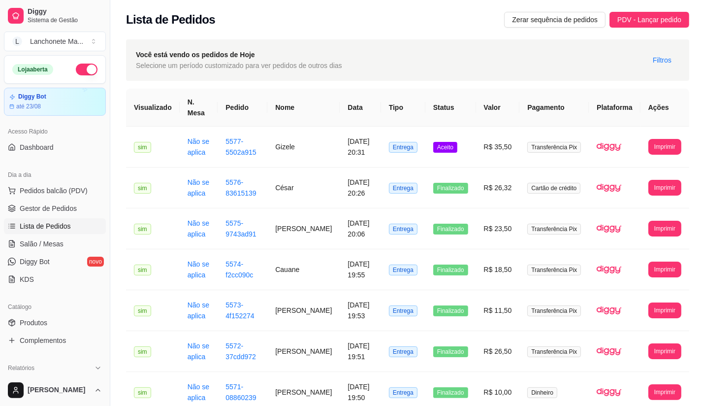
click at [6, 234] on ul "Pedidos balcão (PDV) Gestor de Pedidos Lista de Pedidos Salão / Mesas Diggy Bot…" at bounding box center [55, 235] width 102 height 104
click at [447, 142] on span "Aceito" at bounding box center [445, 147] width 24 height 11
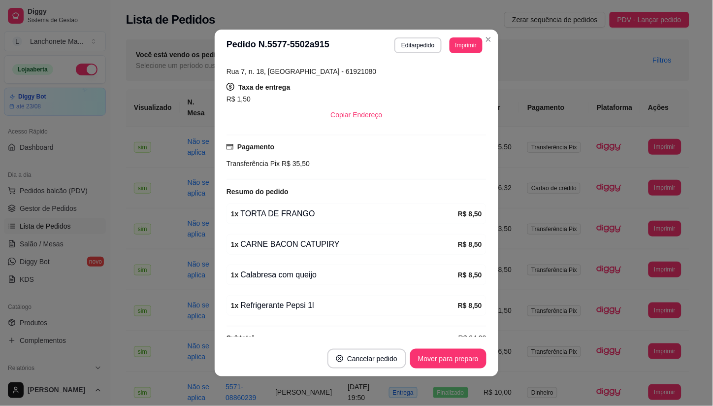
scroll to position [204, 0]
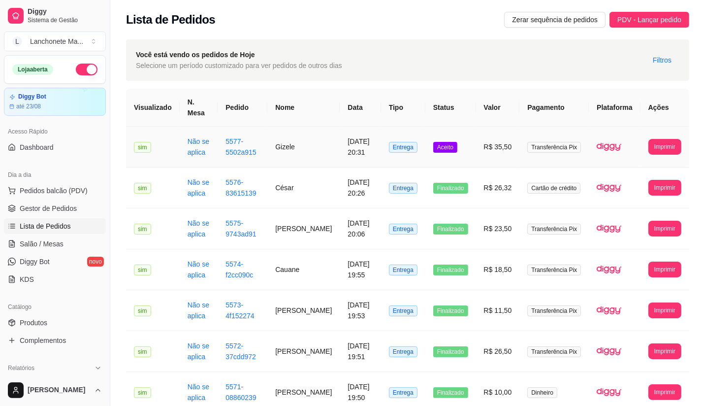
click at [468, 128] on td "Aceito" at bounding box center [450, 146] width 51 height 41
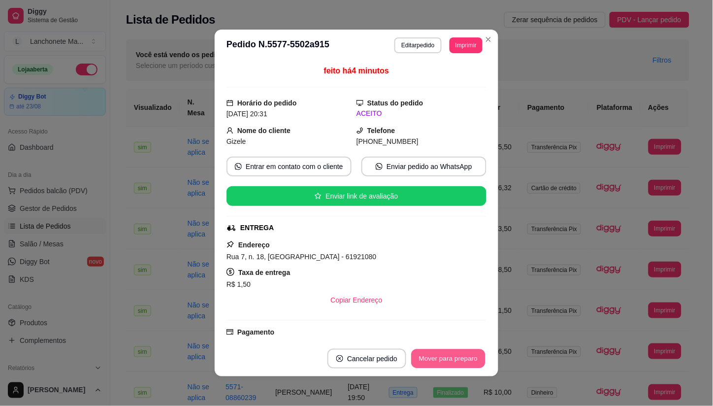
click at [439, 353] on button "Mover para preparo" at bounding box center [448, 358] width 74 height 19
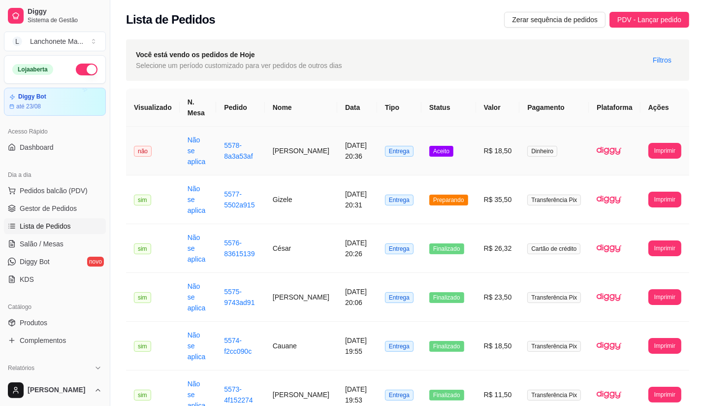
click at [460, 157] on td "Aceito" at bounding box center [448, 150] width 55 height 49
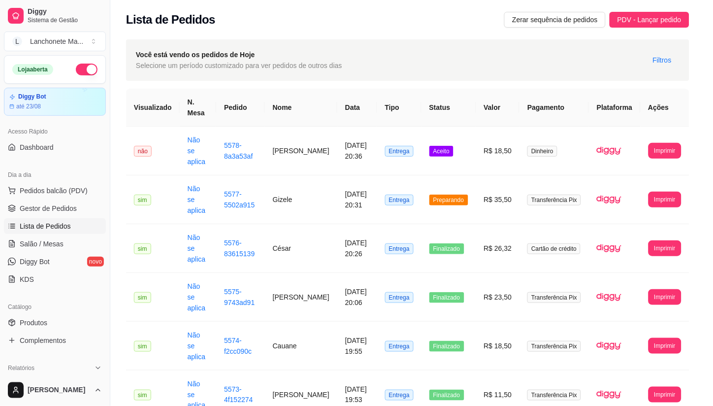
scroll to position [133, 0]
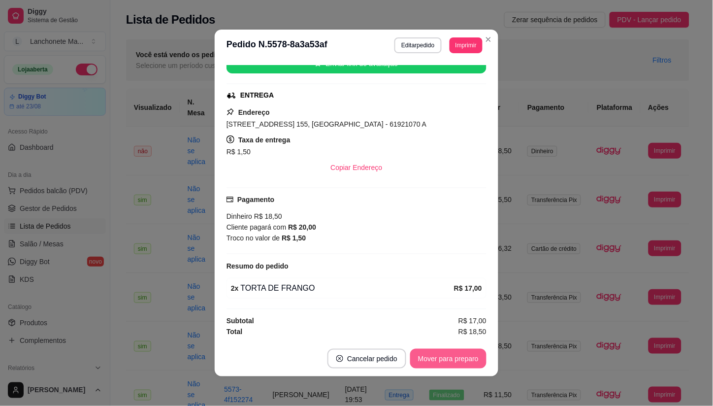
click at [432, 356] on button "Mover para preparo" at bounding box center [448, 358] width 76 height 20
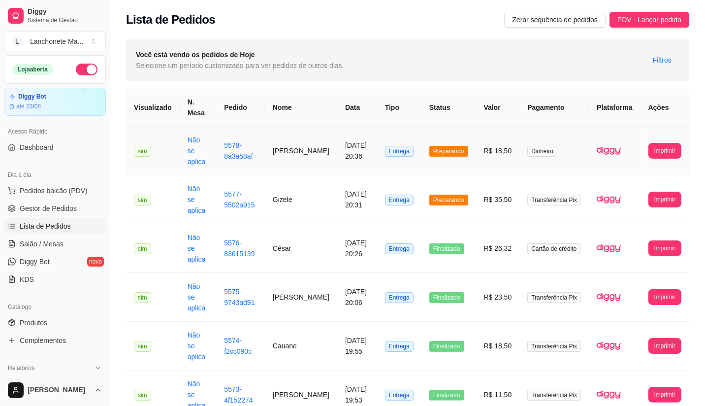
click at [456, 147] on span "Preparando" at bounding box center [448, 151] width 39 height 11
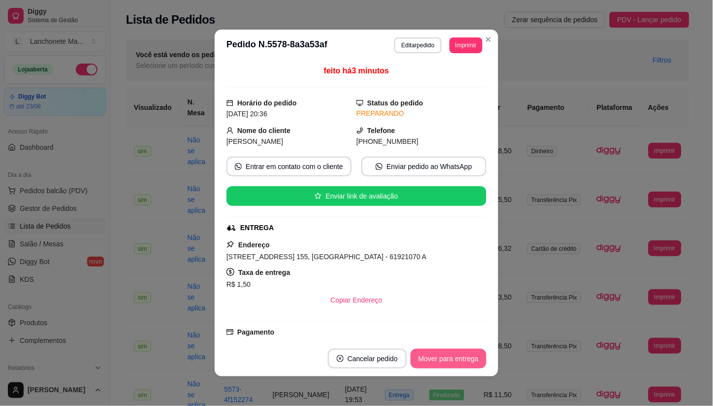
click at [453, 358] on button "Mover para entrega" at bounding box center [448, 358] width 76 height 20
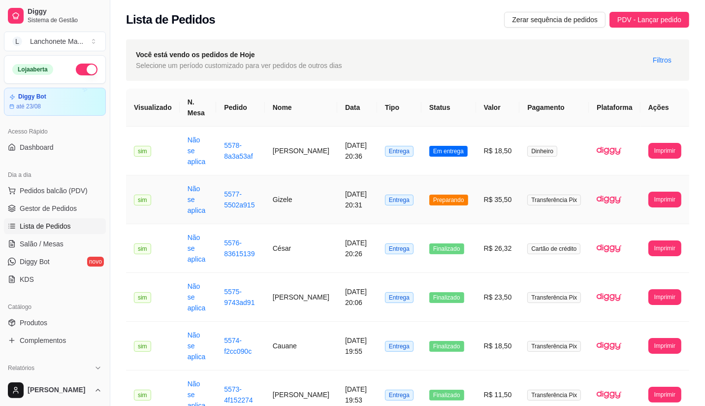
click at [461, 177] on td "Preparando" at bounding box center [448, 199] width 55 height 49
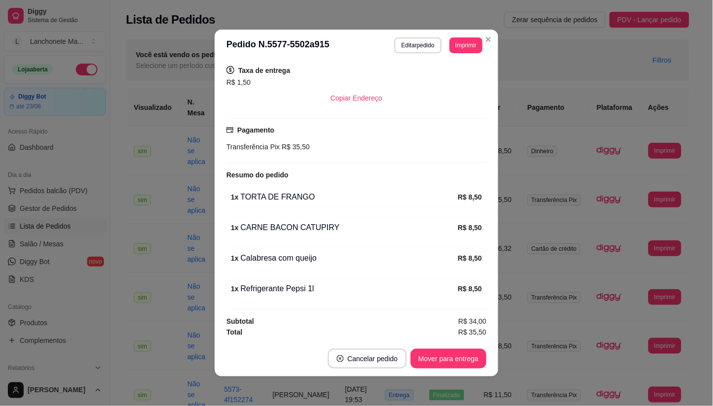
scroll to position [204, 0]
click at [446, 356] on button "Mover para entrega" at bounding box center [448, 358] width 76 height 20
click at [430, 366] on button "Mover para finalizado" at bounding box center [446, 358] width 82 height 20
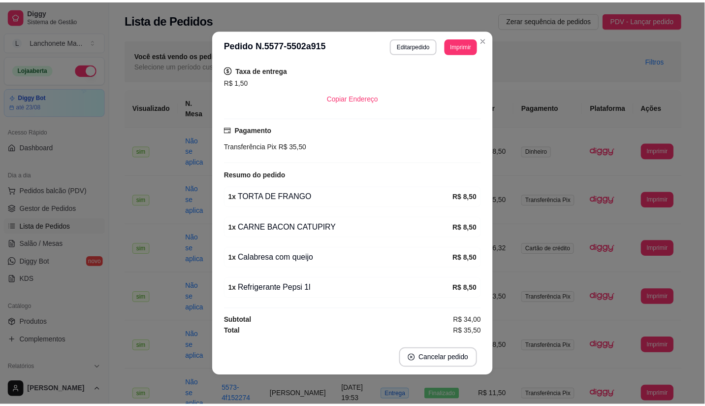
scroll to position [181, 0]
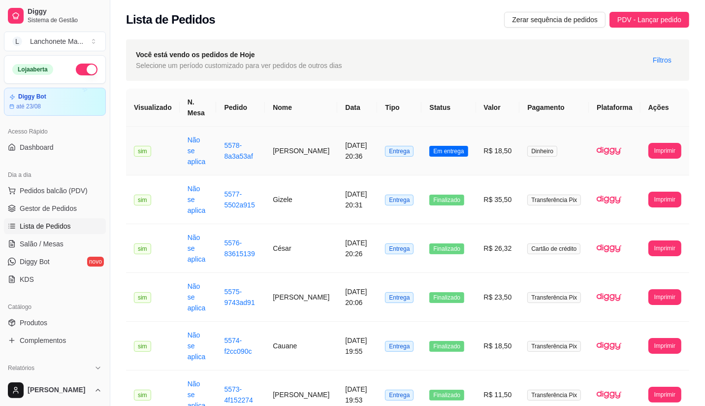
click at [446, 139] on td "Em entrega" at bounding box center [448, 150] width 54 height 49
click at [42, 327] on link "Produtos" at bounding box center [55, 322] width 102 height 16
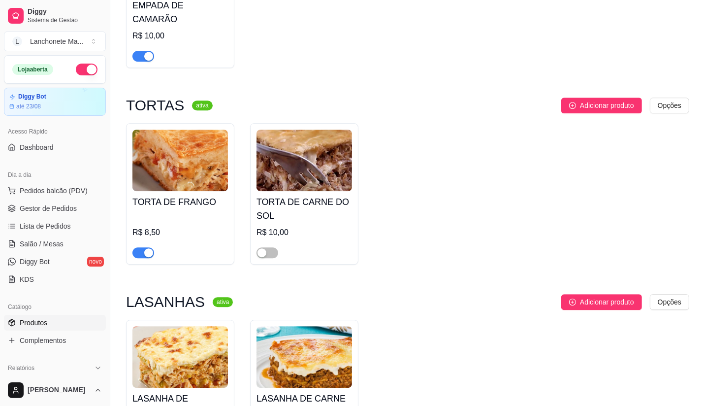
scroll to position [2351, 0]
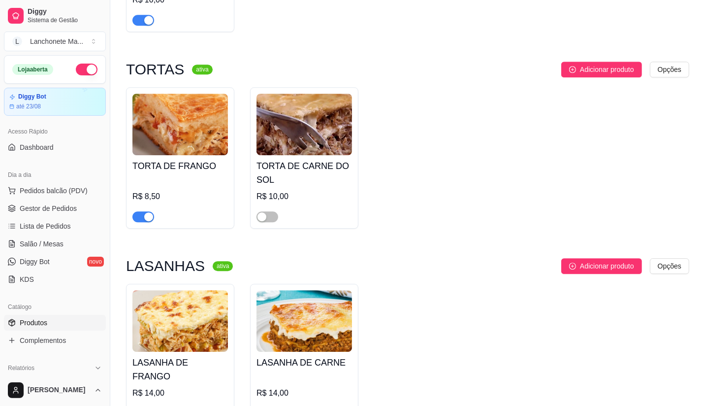
click at [146, 212] on div "button" at bounding box center [148, 216] width 9 height 9
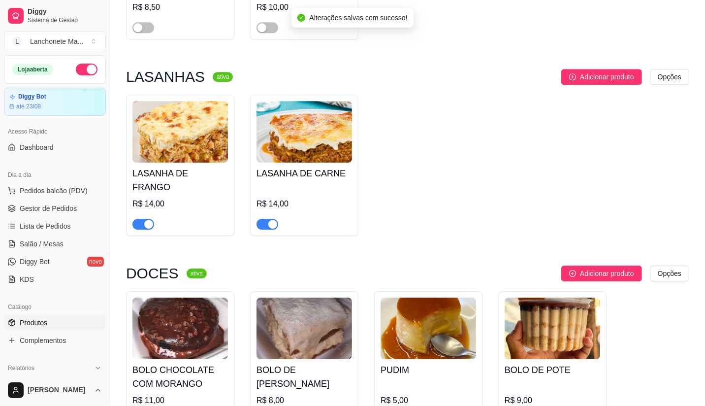
scroll to position [2570, 0]
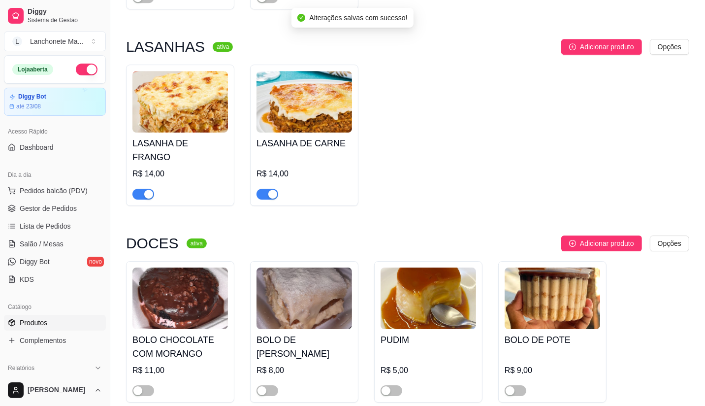
click at [140, 188] on span "button" at bounding box center [143, 193] width 22 height 11
click at [271, 189] on div "button" at bounding box center [272, 193] width 9 height 9
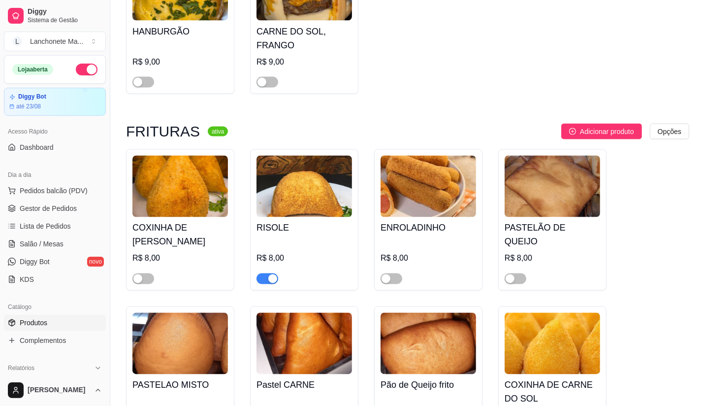
scroll to position [1476, 0]
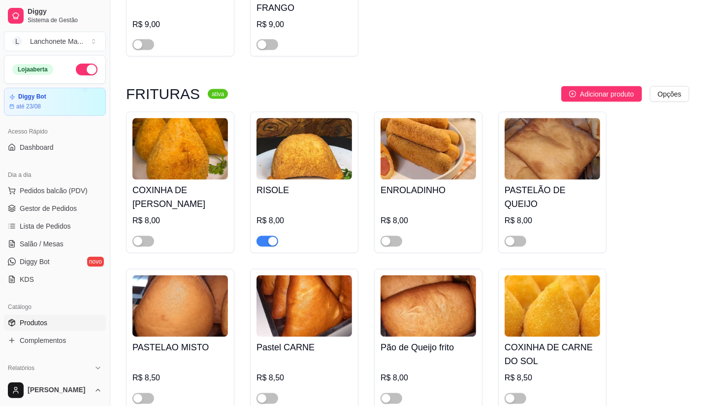
click at [269, 237] on div "button" at bounding box center [272, 241] width 9 height 9
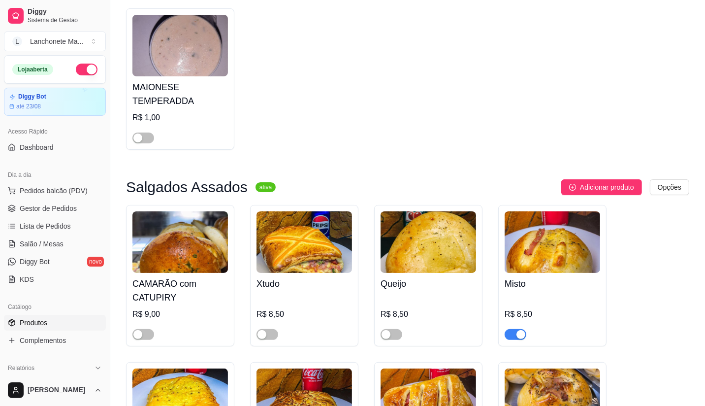
scroll to position [109, 0]
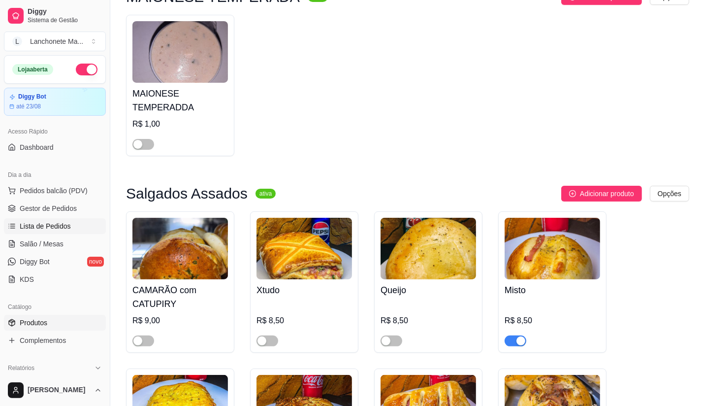
click at [25, 219] on link "Lista de Pedidos" at bounding box center [55, 226] width 102 height 16
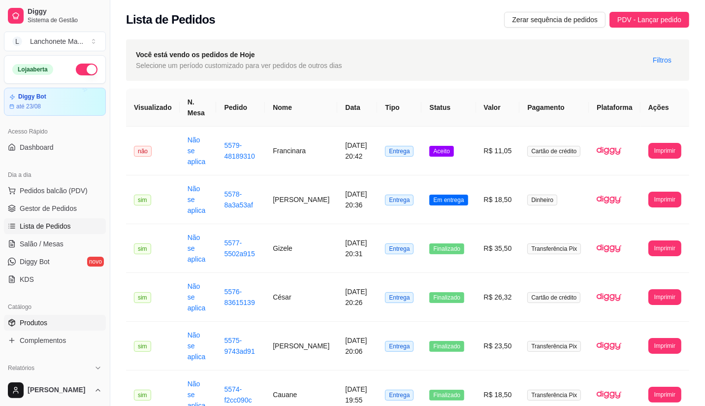
click at [39, 324] on span "Produtos" at bounding box center [34, 322] width 28 height 10
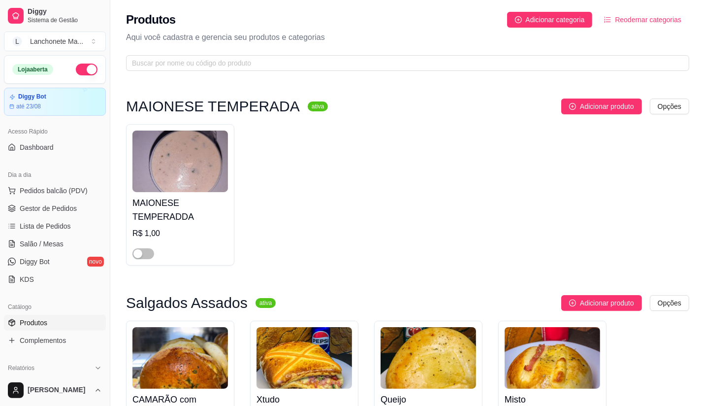
click at [32, 315] on link "Produtos" at bounding box center [55, 322] width 102 height 16
click at [43, 227] on span "Lista de Pedidos" at bounding box center [45, 226] width 51 height 10
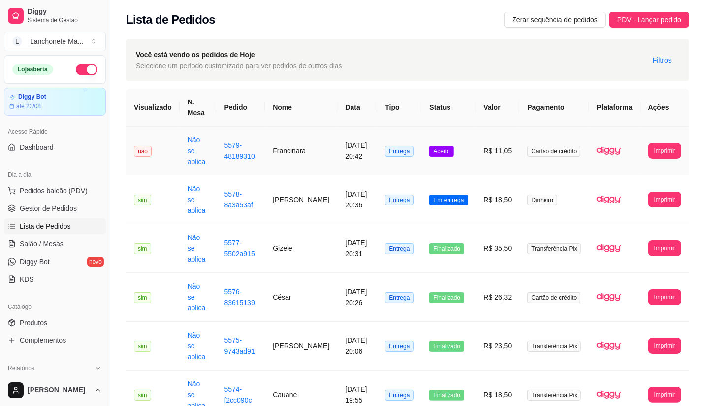
click at [459, 148] on td "Aceito" at bounding box center [448, 150] width 54 height 49
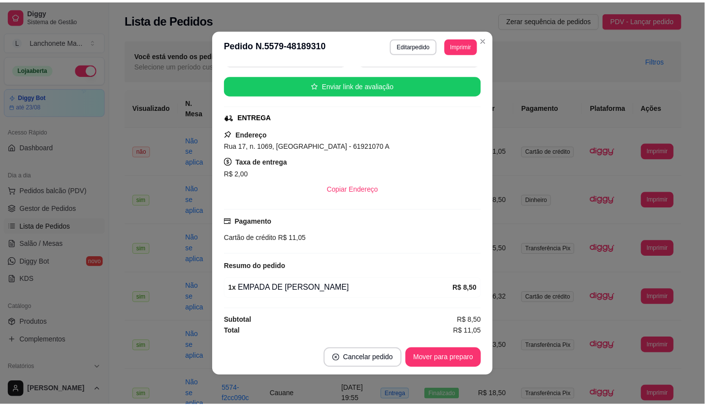
scroll to position [2, 0]
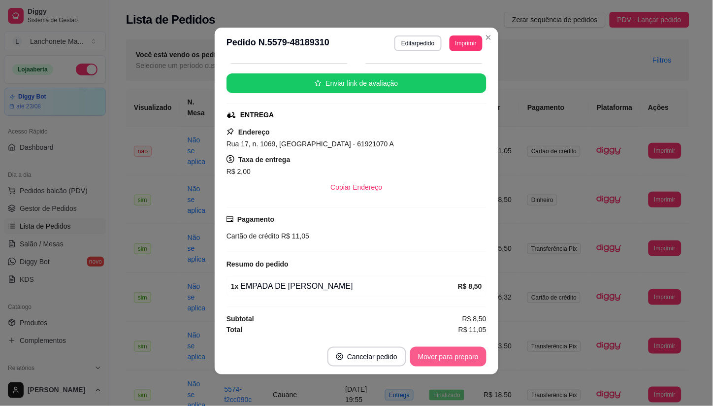
click at [456, 342] on footer "Cancelar pedido Mover para preparo" at bounding box center [356, 356] width 283 height 35
click at [456, 348] on button "Mover para preparo" at bounding box center [448, 356] width 74 height 19
click at [478, 41] on button "Imprimir" at bounding box center [465, 43] width 33 height 16
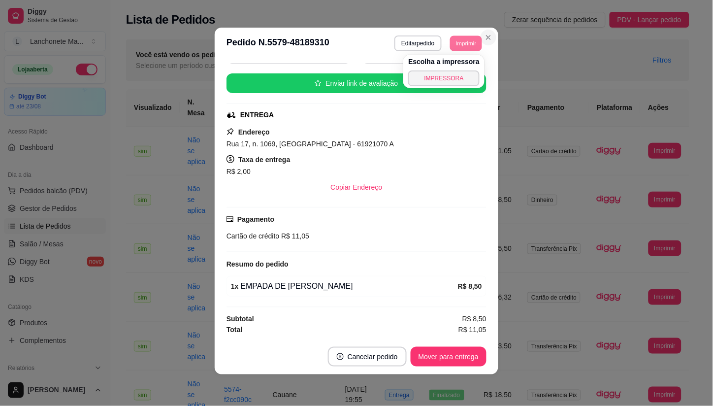
click at [480, 36] on button "Close" at bounding box center [488, 38] width 16 height 16
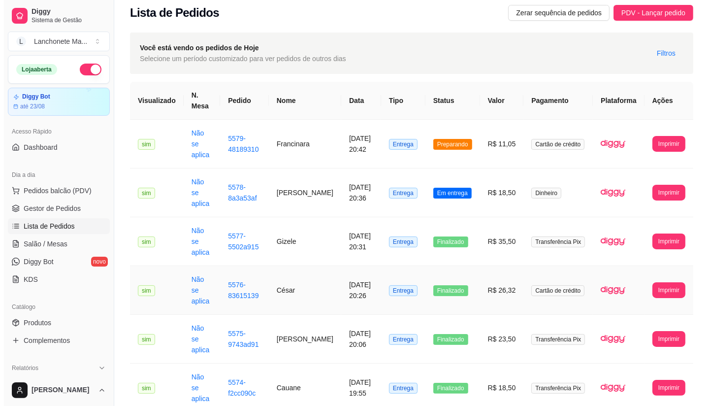
scroll to position [55, 0]
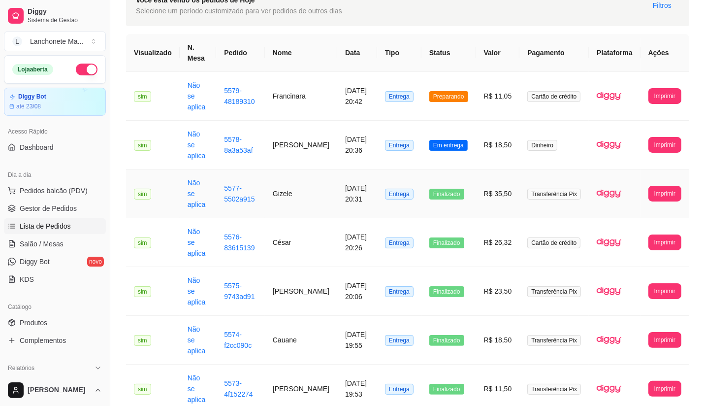
click at [476, 169] on td "Finalizado" at bounding box center [448, 193] width 55 height 49
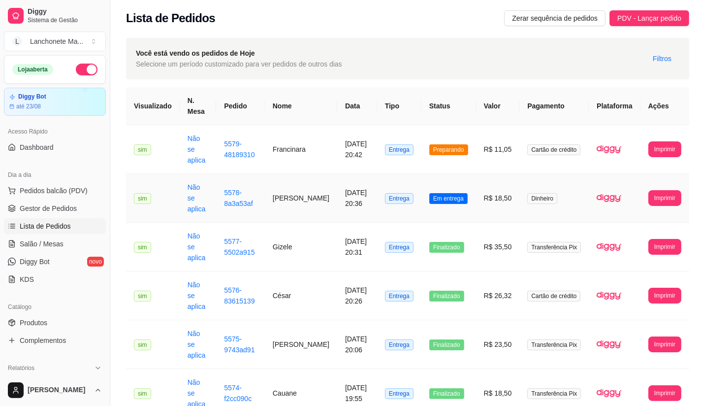
scroll to position [0, 0]
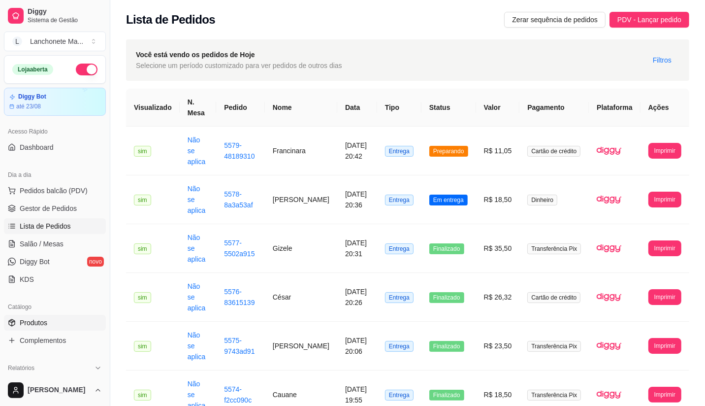
click at [44, 325] on span "Produtos" at bounding box center [34, 322] width 28 height 10
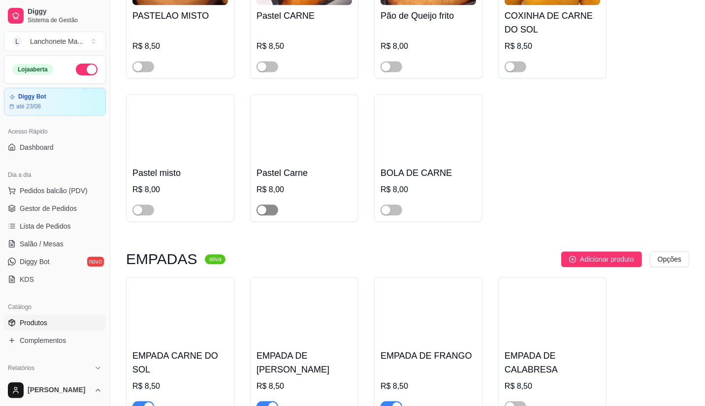
scroll to position [1805, 0]
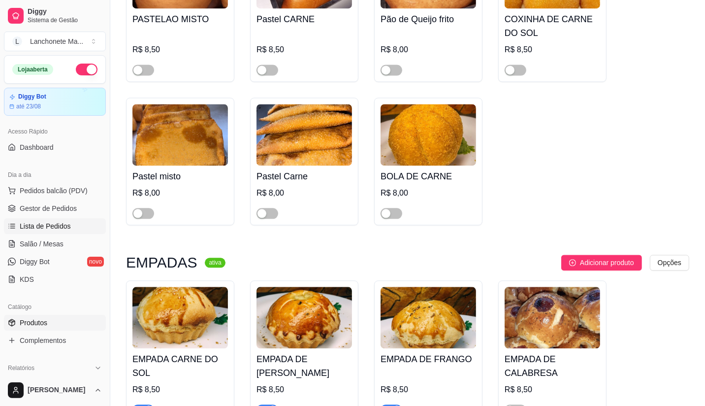
click at [52, 224] on span "Lista de Pedidos" at bounding box center [45, 226] width 51 height 10
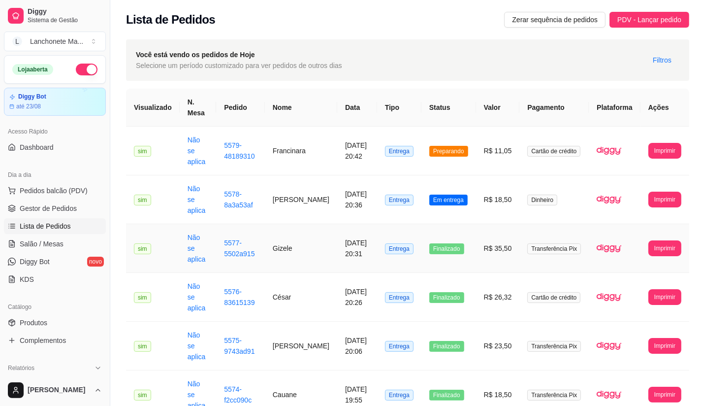
click at [465, 224] on td "Finalizado" at bounding box center [448, 248] width 55 height 49
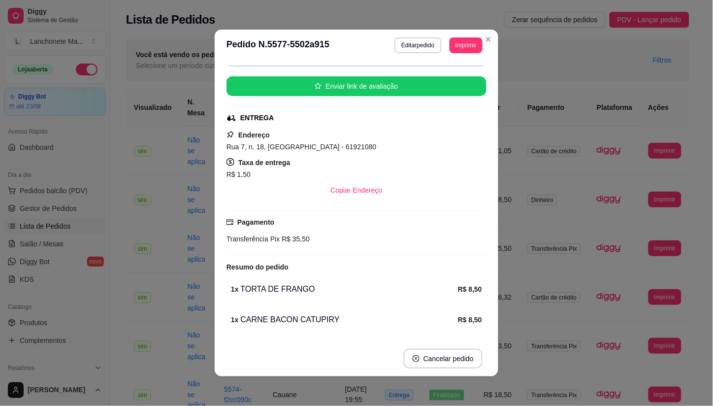
scroll to position [55, 0]
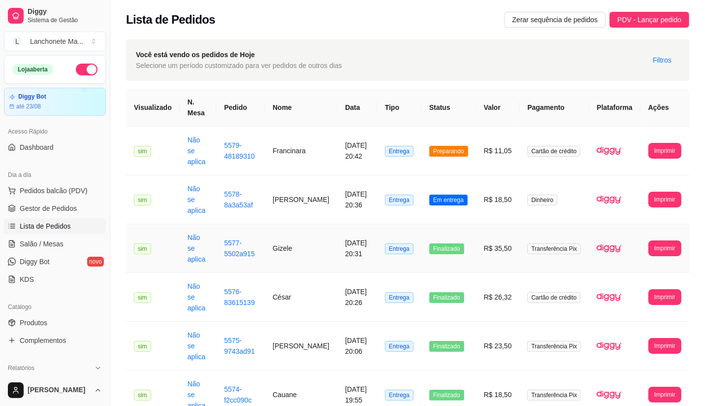
click at [464, 243] on span "Finalizado" at bounding box center [446, 248] width 35 height 11
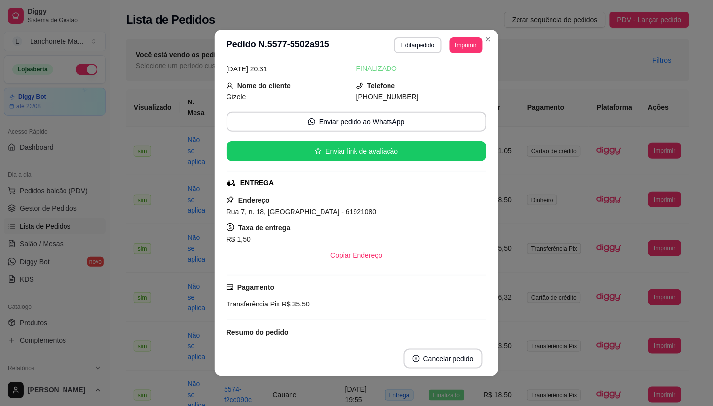
scroll to position [17, 0]
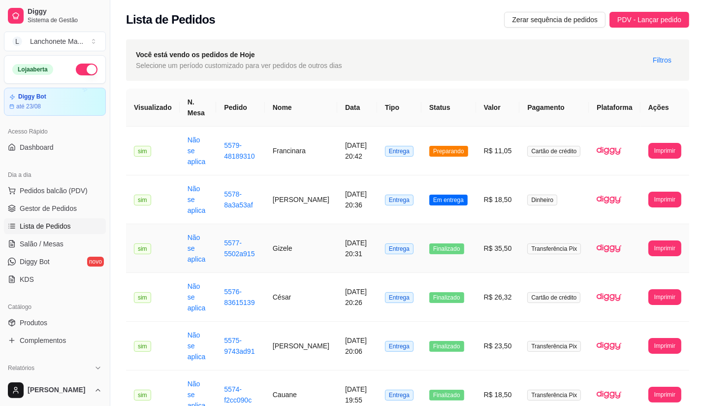
click at [421, 230] on td "Entrega" at bounding box center [399, 248] width 44 height 49
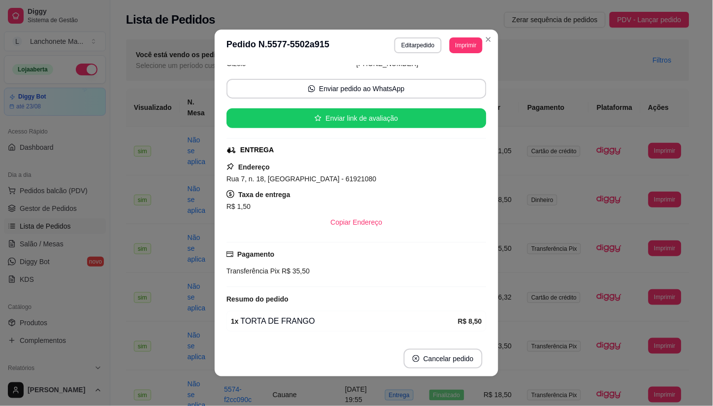
scroll to position [109, 0]
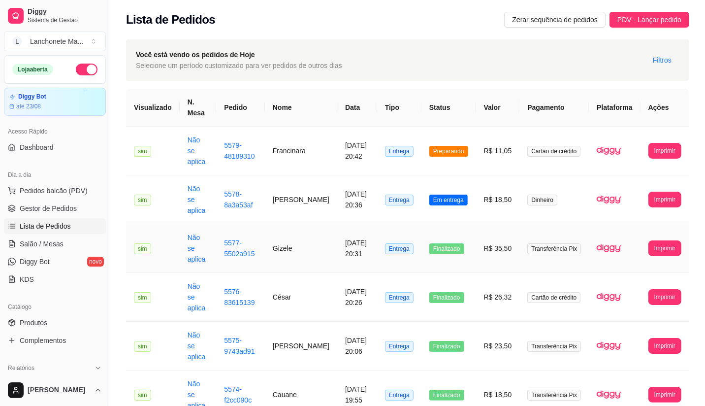
click at [304, 238] on td "Gizele" at bounding box center [301, 248] width 72 height 49
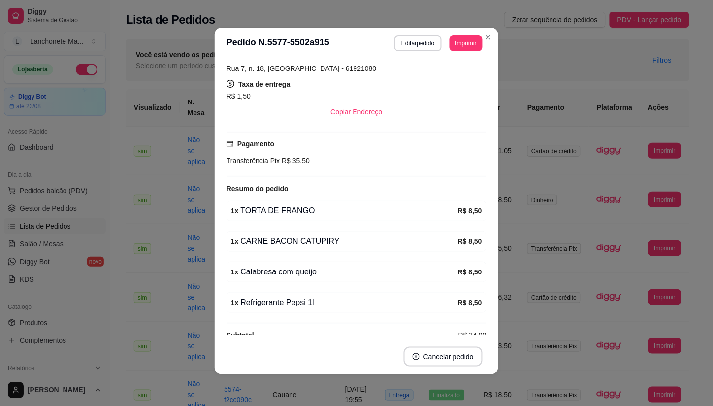
scroll to position [181, 0]
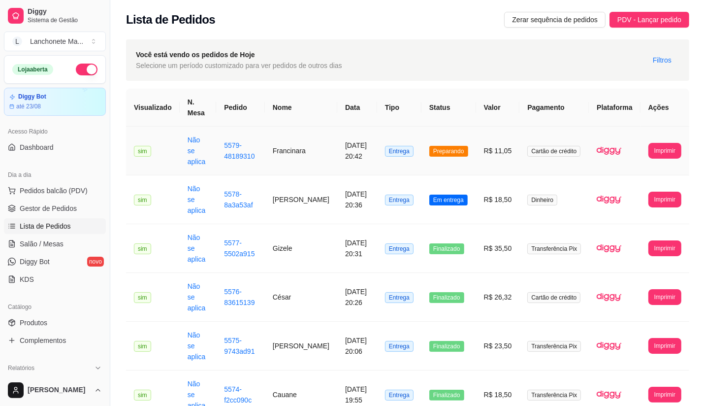
click at [465, 150] on span "Preparando" at bounding box center [448, 151] width 39 height 11
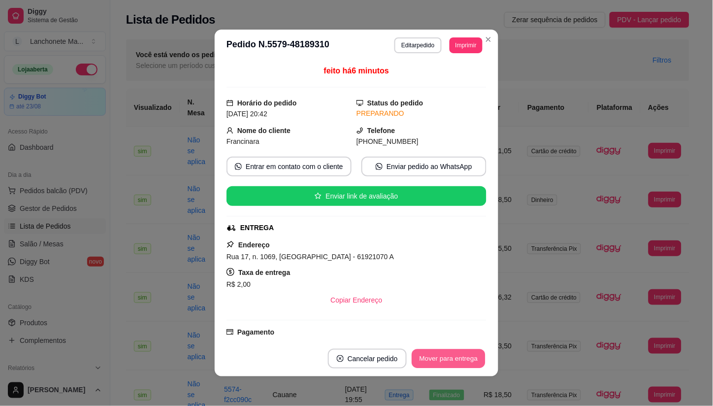
click at [448, 357] on button "Mover para entrega" at bounding box center [448, 358] width 74 height 19
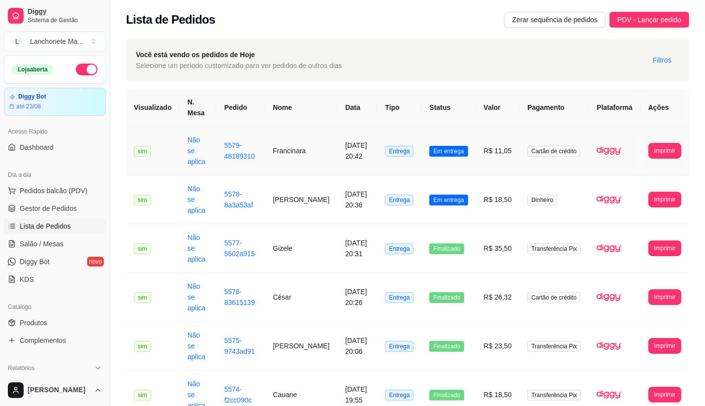
click at [444, 146] on span "Em entrega" at bounding box center [448, 151] width 38 height 11
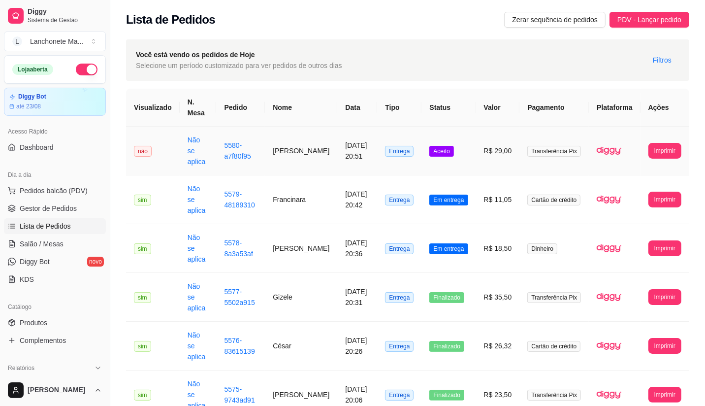
click at [473, 146] on td "Aceito" at bounding box center [448, 150] width 54 height 49
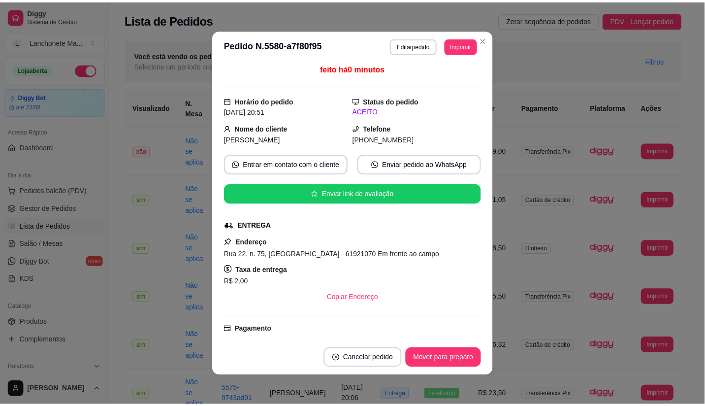
scroll to position [0, 0]
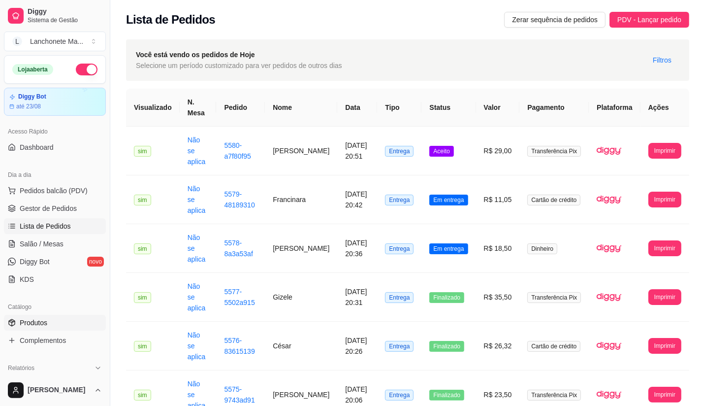
click at [46, 321] on span "Produtos" at bounding box center [34, 322] width 28 height 10
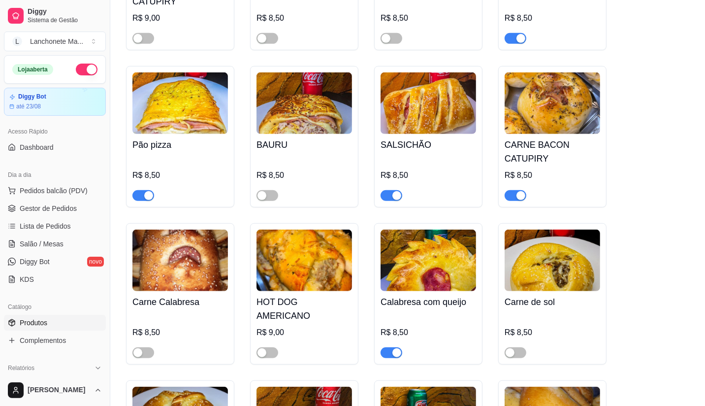
scroll to position [437, 0]
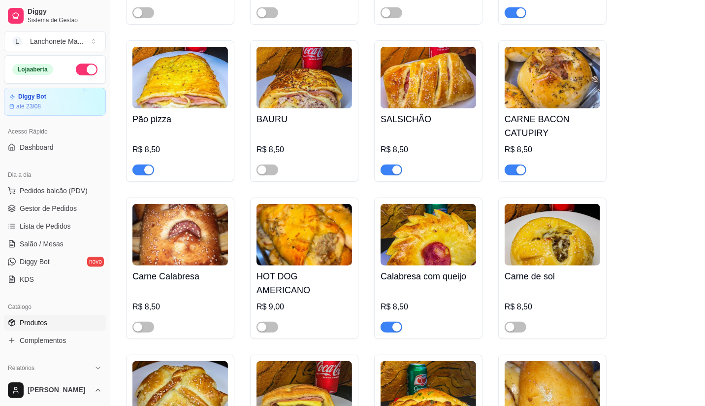
click at [397, 171] on div "button" at bounding box center [396, 169] width 9 height 9
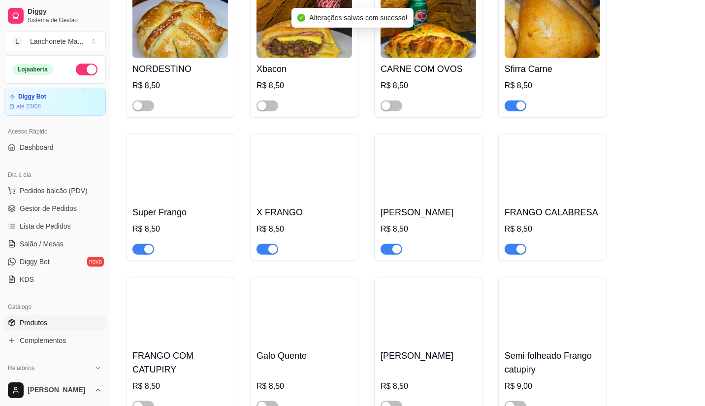
scroll to position [820, 0]
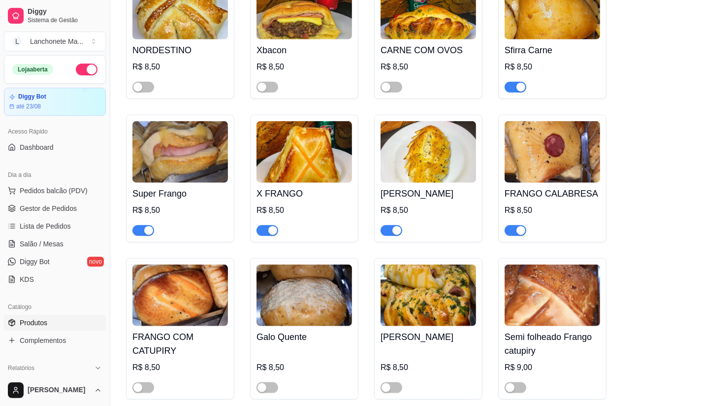
click at [149, 226] on div "button" at bounding box center [148, 230] width 9 height 9
click at [519, 226] on div "button" at bounding box center [520, 230] width 9 height 9
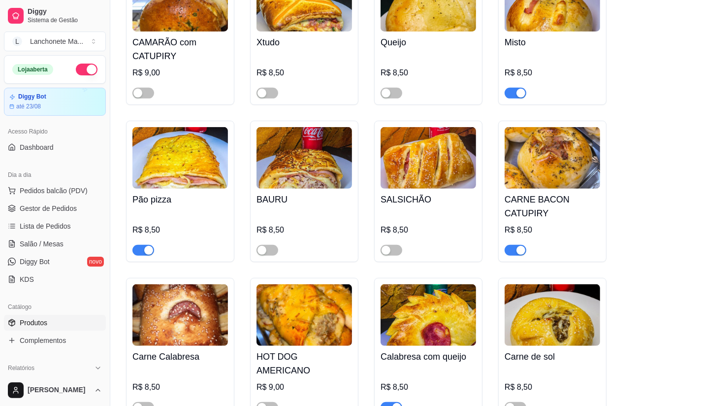
scroll to position [382, 0]
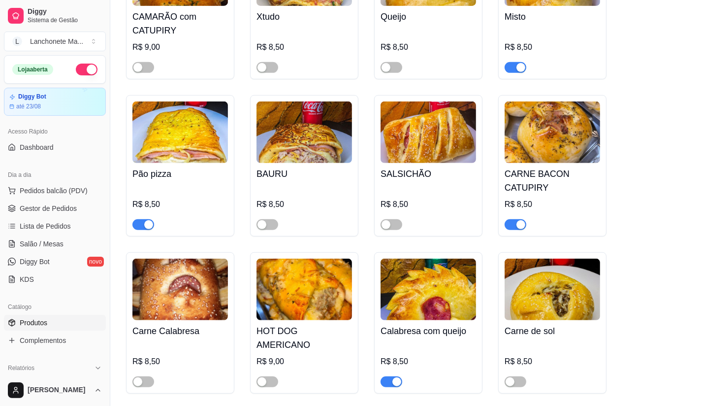
click at [53, 325] on link "Produtos" at bounding box center [55, 322] width 102 height 16
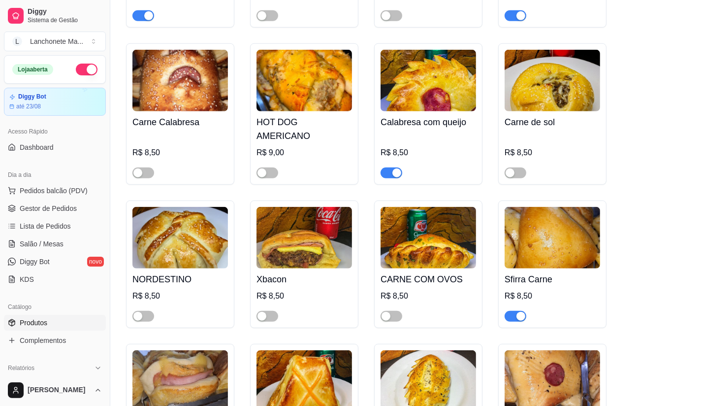
scroll to position [570, 0]
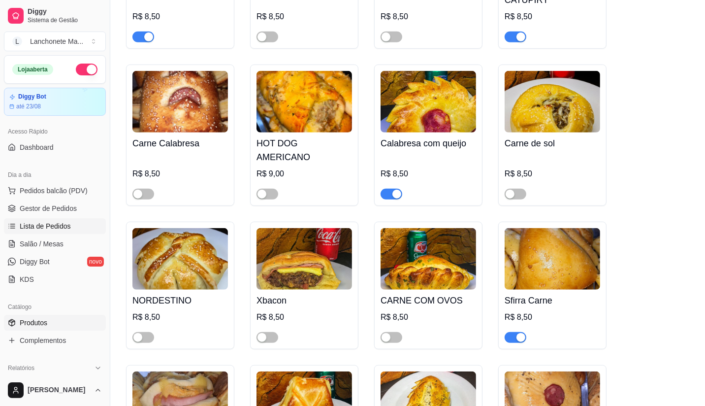
click at [29, 220] on link "Lista de Pedidos" at bounding box center [55, 226] width 102 height 16
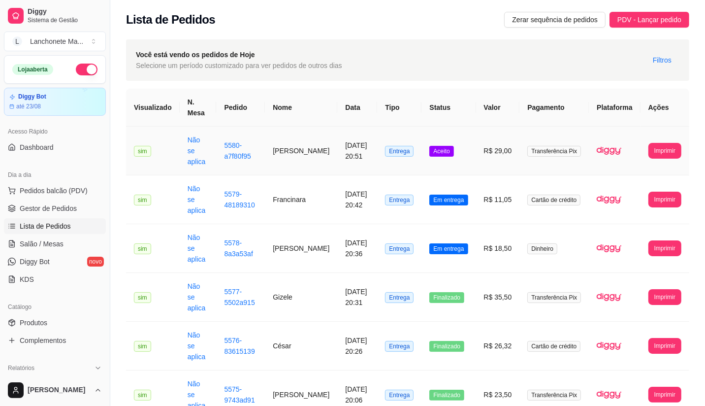
click at [451, 151] on span "Aceito" at bounding box center [441, 151] width 24 height 11
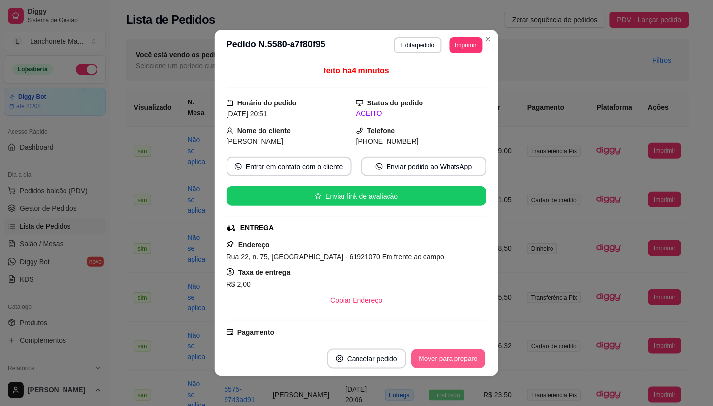
click at [443, 362] on button "Mover para preparo" at bounding box center [448, 358] width 74 height 19
click at [443, 362] on div "Mover para preparo" at bounding box center [448, 358] width 76 height 20
click at [443, 362] on div "Mover para preparo" at bounding box center [441, 358] width 90 height 20
click at [443, 362] on button "Mover para entrega" at bounding box center [448, 358] width 74 height 19
click at [443, 362] on div "Mover para entrega" at bounding box center [442, 358] width 90 height 20
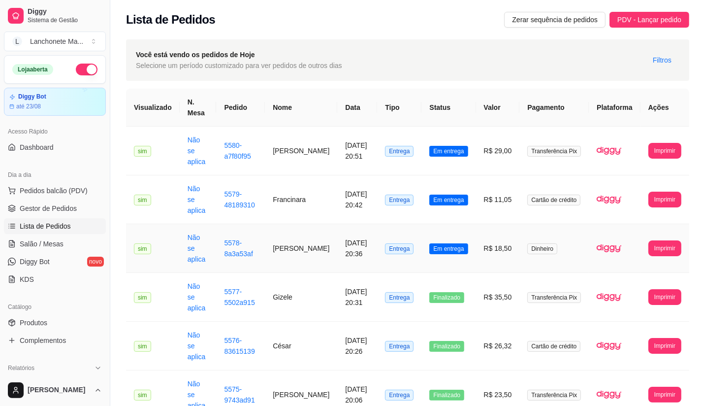
click at [445, 224] on td "Em entrega" at bounding box center [448, 248] width 54 height 49
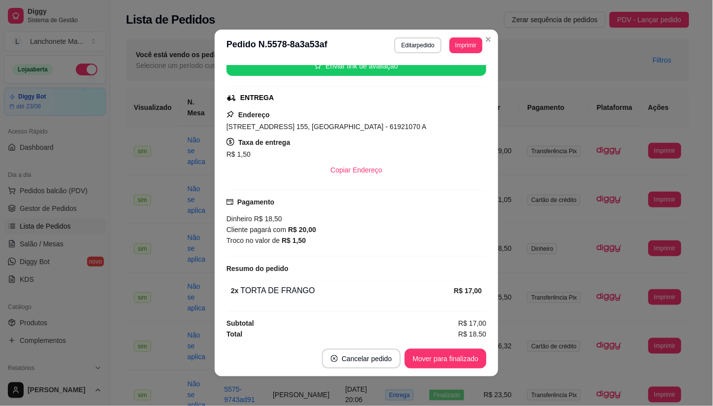
scroll to position [133, 0]
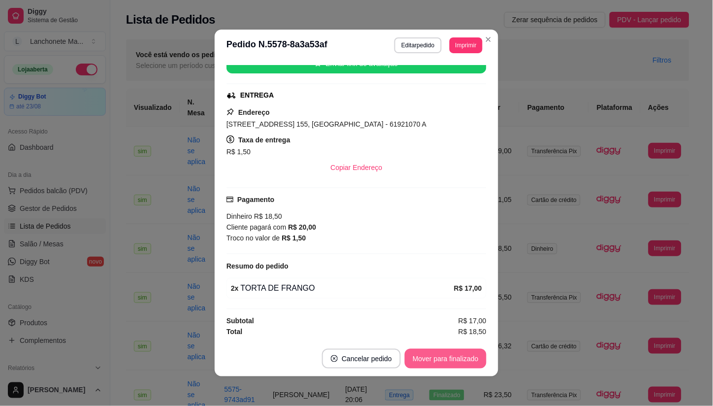
click at [445, 361] on button "Mover para finalizado" at bounding box center [446, 358] width 82 height 20
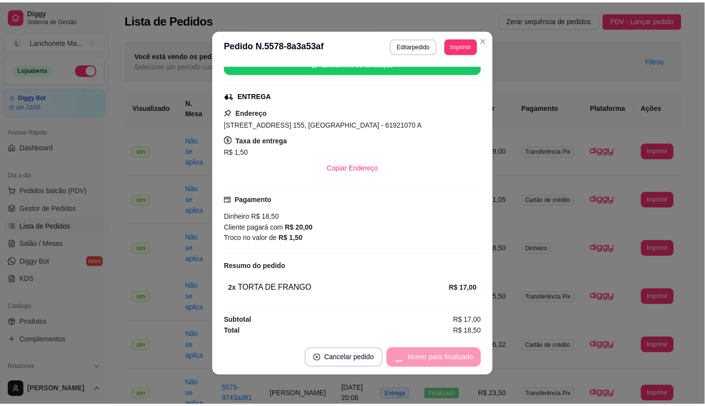
scroll to position [110, 0]
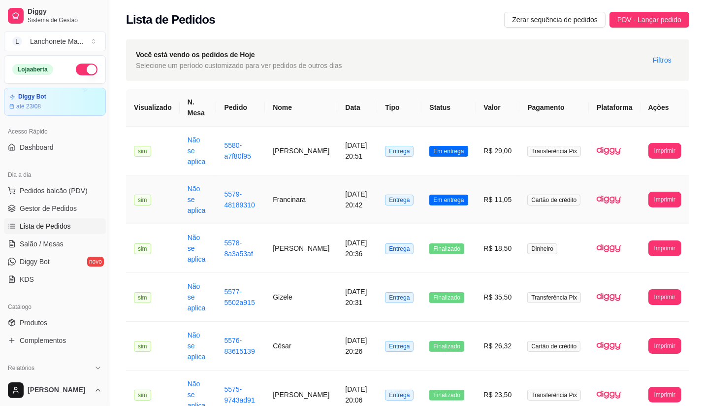
click at [451, 197] on td "Em entrega" at bounding box center [448, 199] width 54 height 49
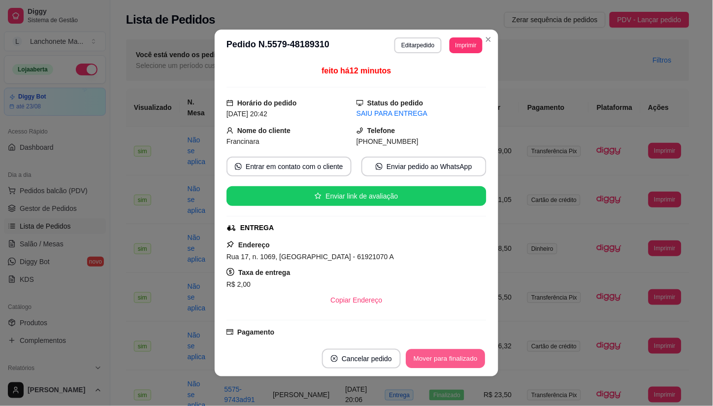
click at [443, 360] on button "Mover para finalizado" at bounding box center [445, 358] width 79 height 19
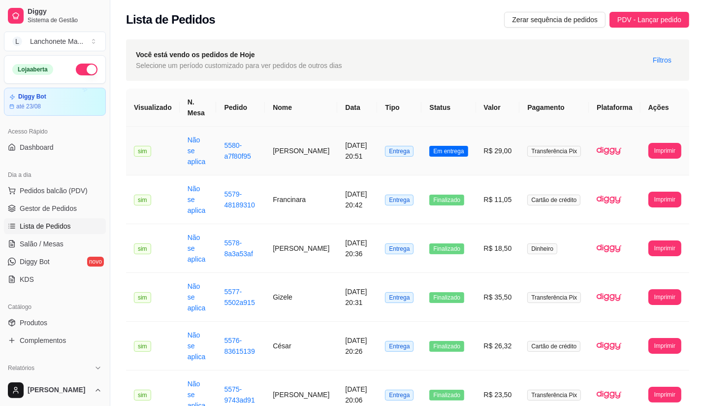
click at [453, 146] on span "Em entrega" at bounding box center [448, 151] width 38 height 11
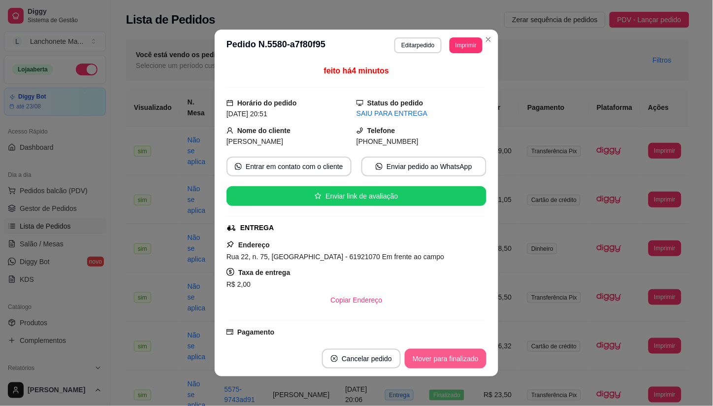
click at [435, 365] on button "Mover para finalizado" at bounding box center [446, 358] width 82 height 20
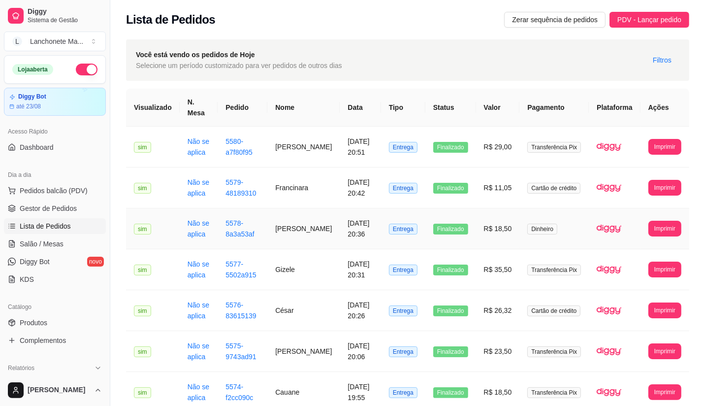
scroll to position [55, 0]
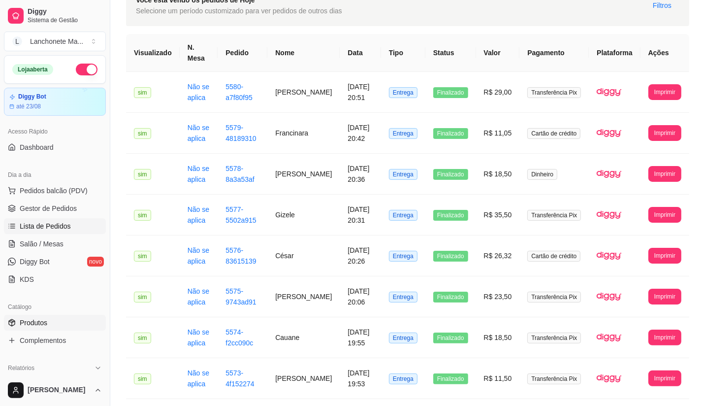
click at [38, 321] on span "Produtos" at bounding box center [34, 322] width 28 height 10
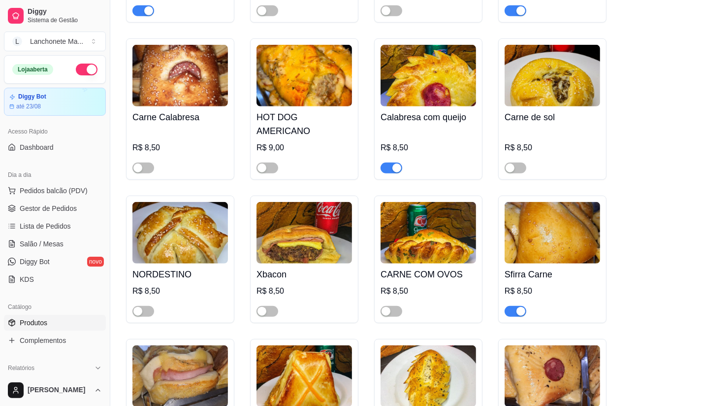
scroll to position [601, 0]
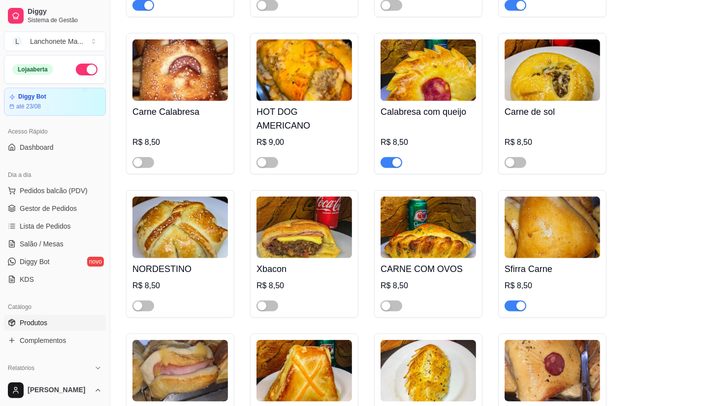
click at [515, 300] on span "button" at bounding box center [515, 305] width 22 height 11
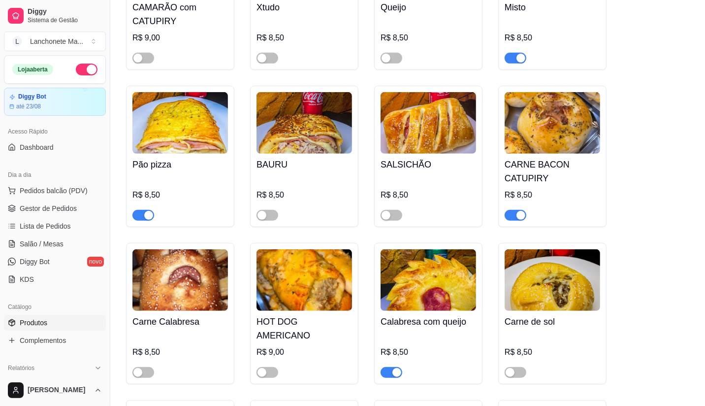
scroll to position [382, 0]
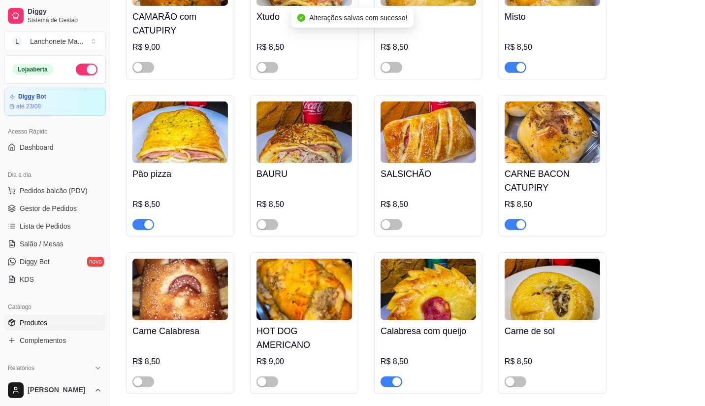
click at [517, 223] on div "button" at bounding box center [520, 224] width 9 height 9
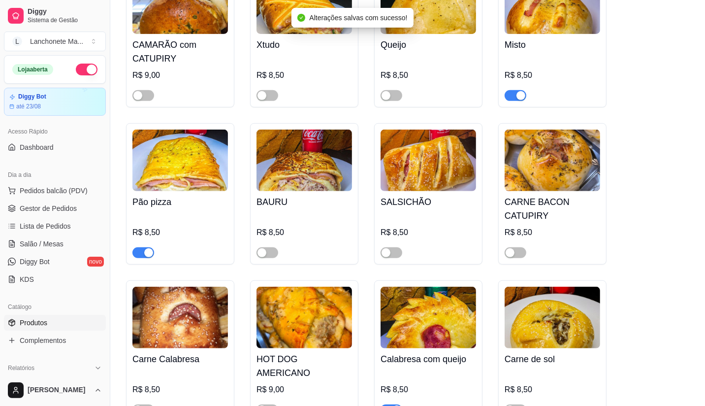
scroll to position [328, 0]
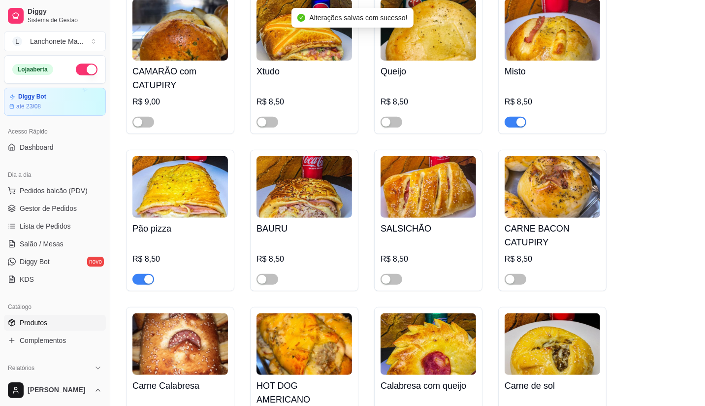
click at [141, 281] on span "button" at bounding box center [143, 279] width 22 height 11
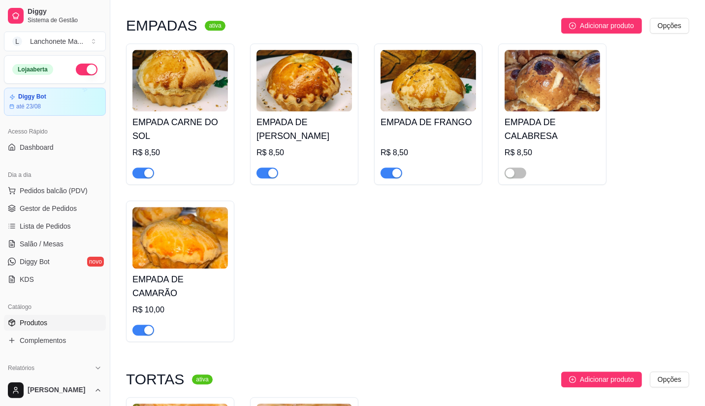
scroll to position [2078, 0]
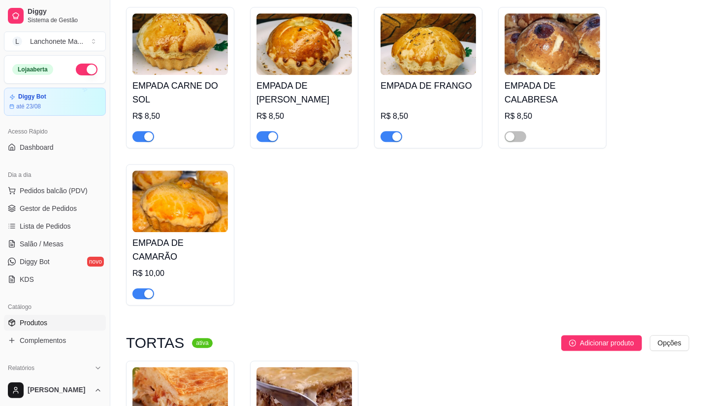
click at [143, 288] on span "button" at bounding box center [143, 293] width 22 height 11
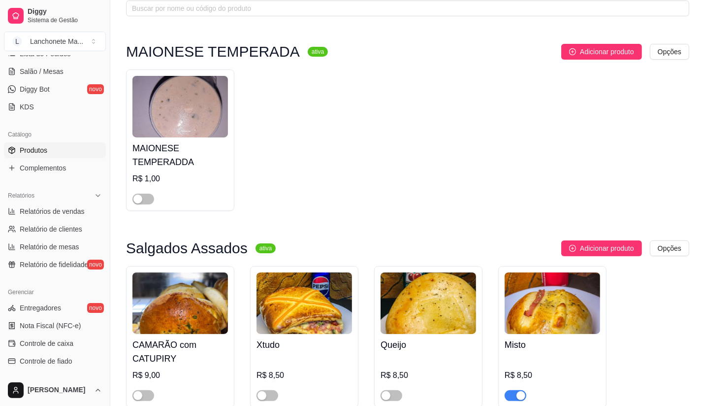
scroll to position [164, 0]
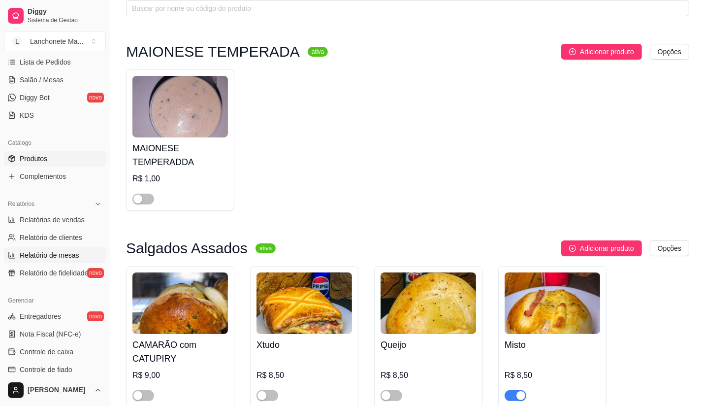
click at [39, 256] on span "Relatório de mesas" at bounding box center [50, 255] width 60 height 10
select select "TOTAL_OF_ORDERS"
select select "7"
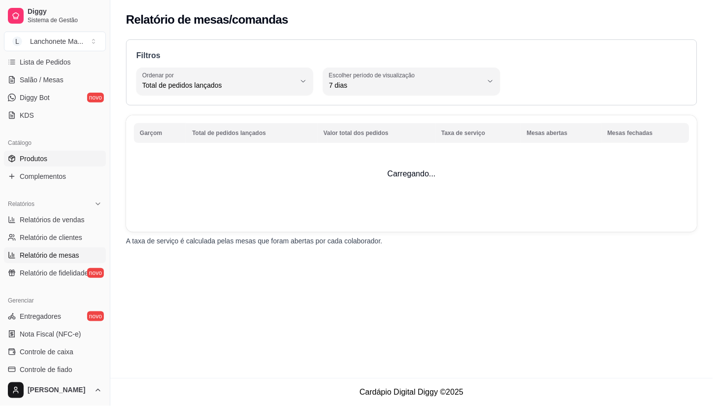
click at [38, 164] on link "Produtos" at bounding box center [55, 159] width 102 height 16
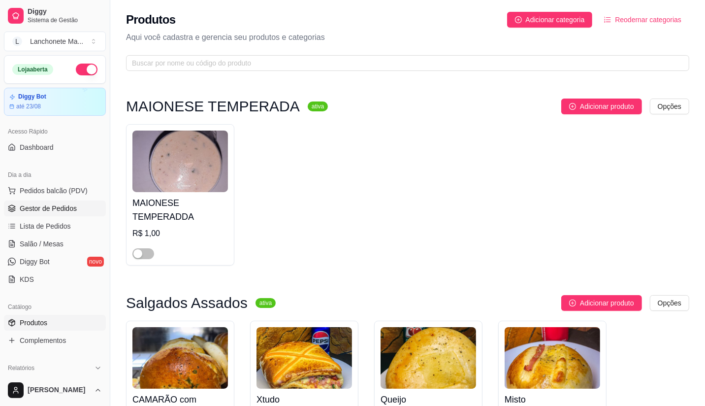
click at [43, 212] on span "Gestor de Pedidos" at bounding box center [48, 208] width 57 height 10
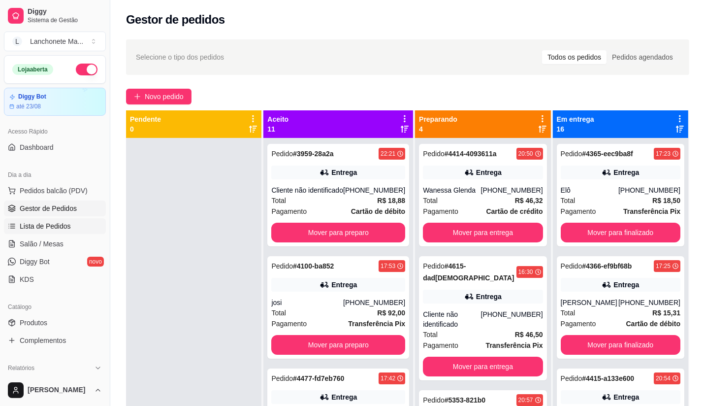
click at [60, 224] on span "Lista de Pedidos" at bounding box center [45, 226] width 51 height 10
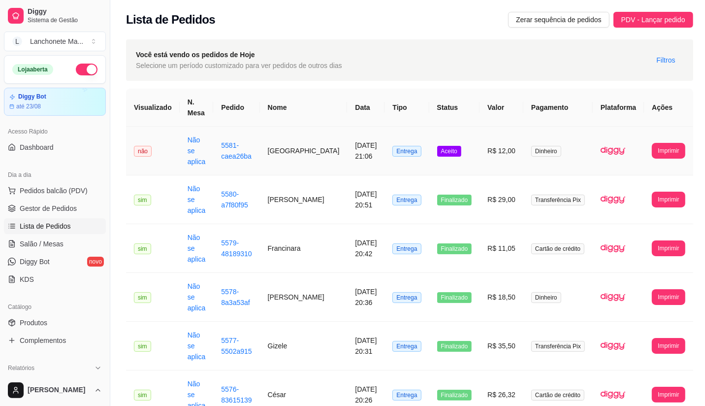
click at [450, 143] on td "Aceito" at bounding box center [454, 150] width 51 height 49
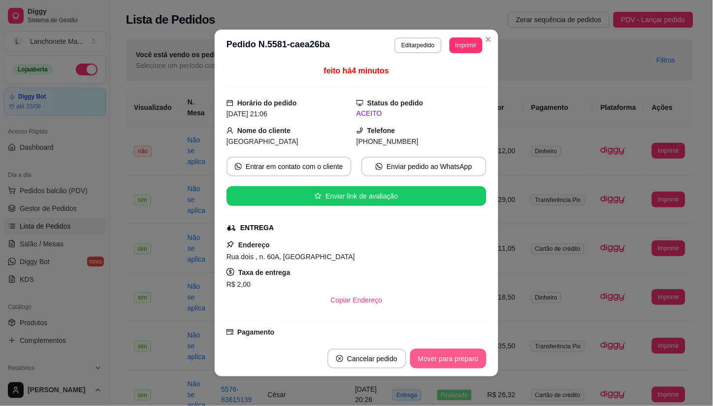
click at [439, 360] on button "Mover para preparo" at bounding box center [448, 358] width 76 height 20
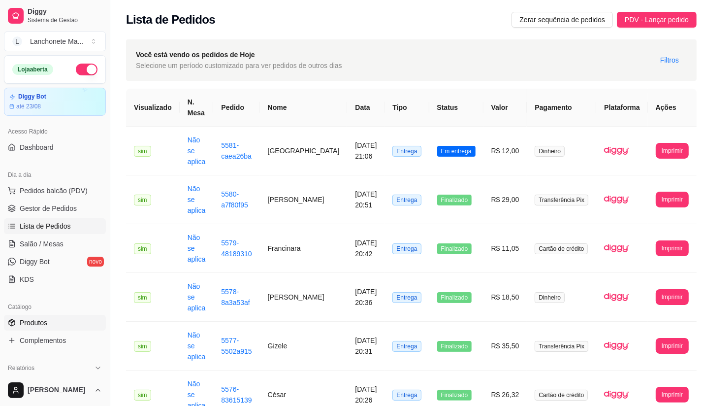
click at [26, 325] on span "Produtos" at bounding box center [34, 322] width 28 height 10
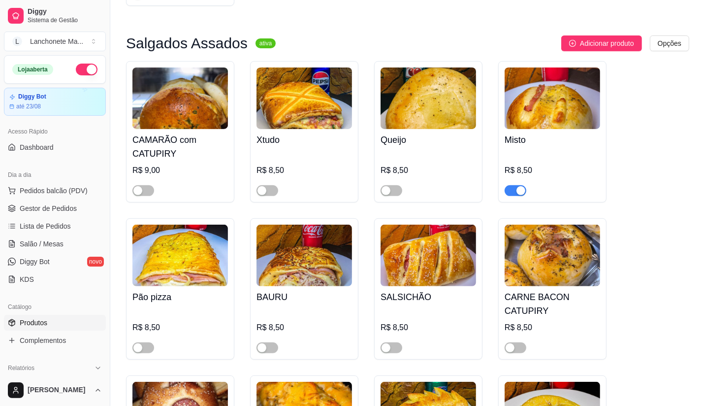
scroll to position [273, 0]
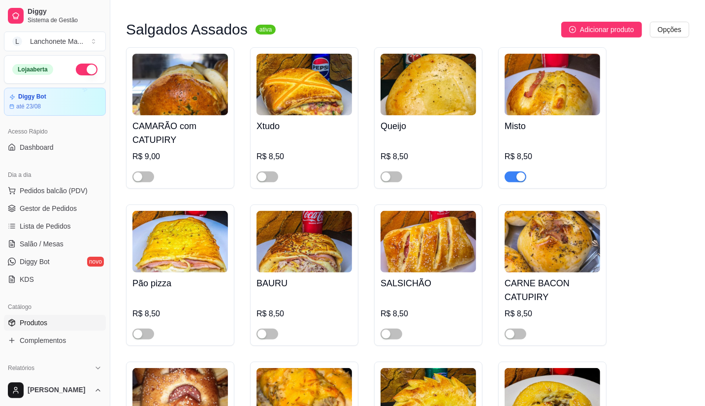
click at [510, 178] on span "button" at bounding box center [515, 176] width 22 height 11
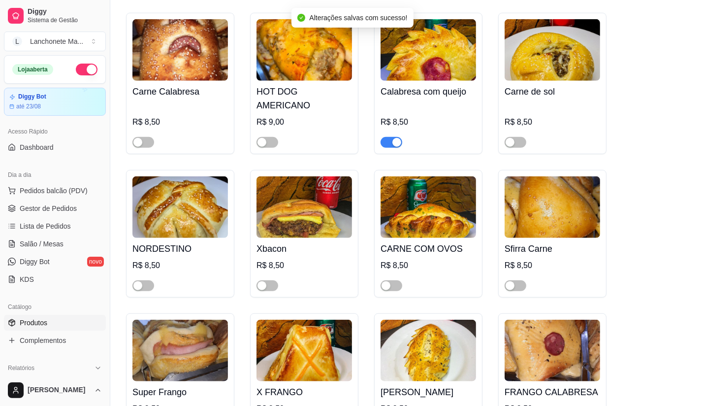
scroll to position [656, 0]
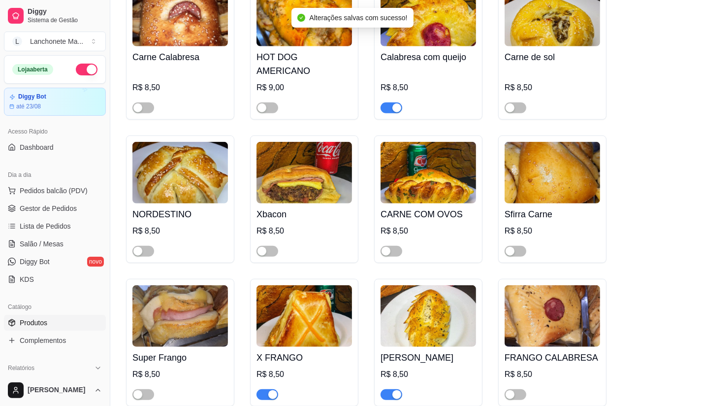
click at [389, 102] on span "button" at bounding box center [391, 107] width 22 height 11
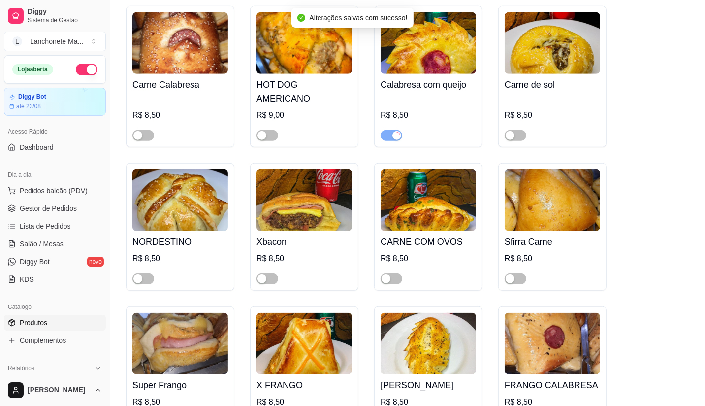
scroll to position [711, 0]
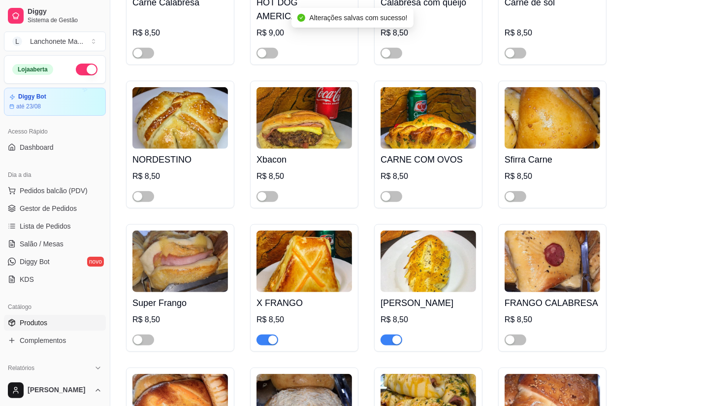
click at [262, 334] on span "button" at bounding box center [267, 339] width 22 height 11
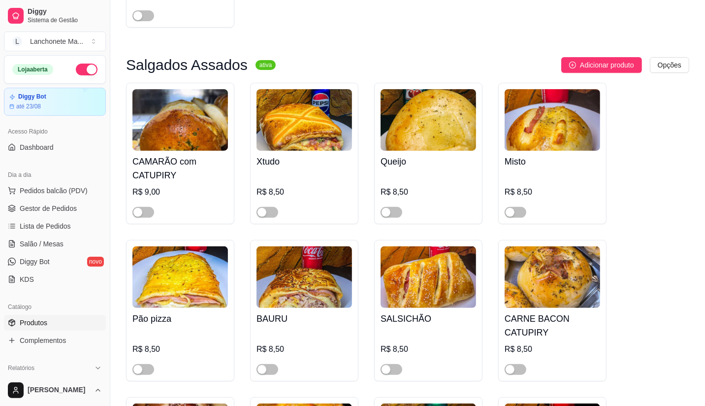
scroll to position [219, 0]
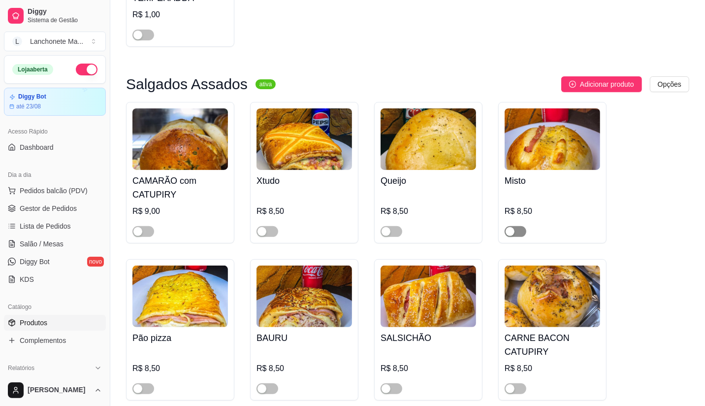
click at [517, 234] on span "button" at bounding box center [515, 231] width 22 height 11
click at [37, 207] on span "Gestor de Pedidos" at bounding box center [48, 208] width 57 height 10
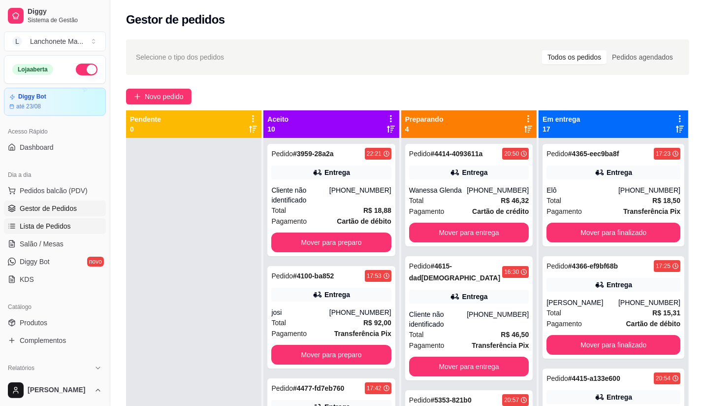
click at [56, 224] on span "Lista de Pedidos" at bounding box center [45, 226] width 51 height 10
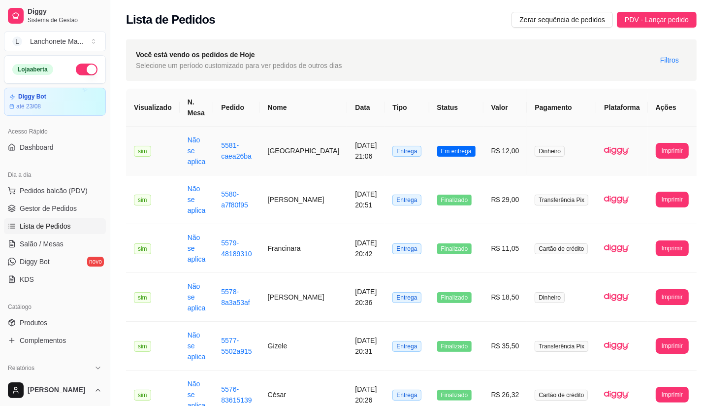
click at [486, 148] on td "R$ 12,00" at bounding box center [505, 150] width 44 height 49
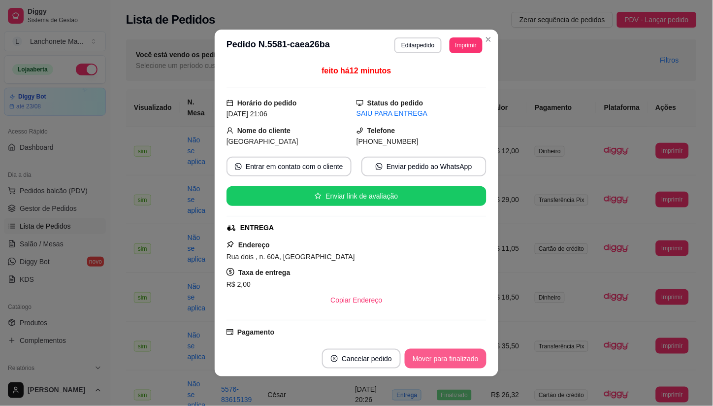
click at [430, 358] on button "Mover para finalizado" at bounding box center [446, 358] width 82 height 20
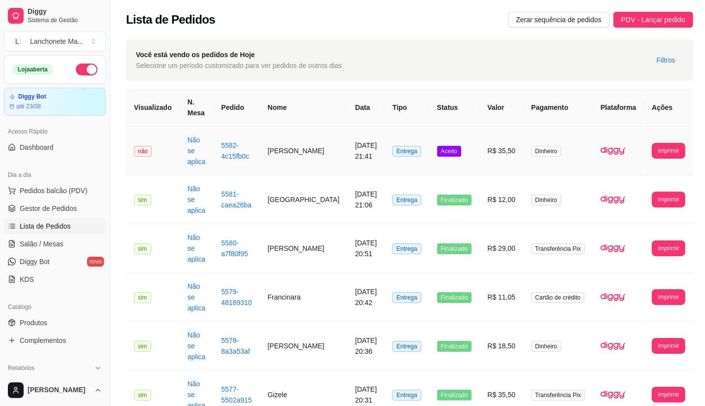
click at [472, 137] on td "Aceito" at bounding box center [454, 150] width 51 height 49
click at [456, 127] on td "Aceito" at bounding box center [454, 150] width 51 height 49
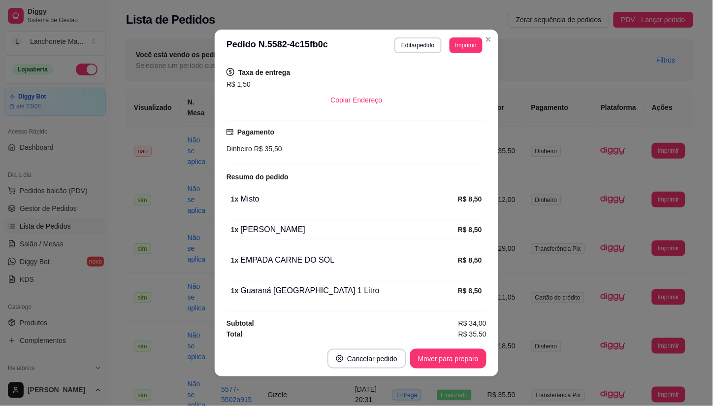
scroll to position [204, 0]
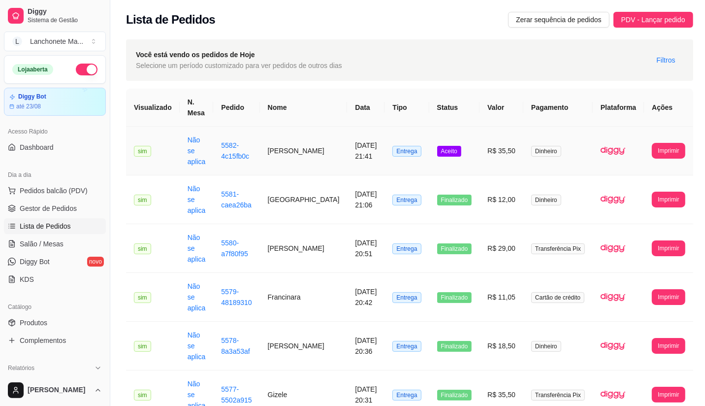
click at [448, 143] on td "Aceito" at bounding box center [454, 150] width 51 height 49
click at [42, 314] on div "Catálogo" at bounding box center [55, 307] width 102 height 16
click at [46, 318] on span "Produtos" at bounding box center [34, 322] width 28 height 10
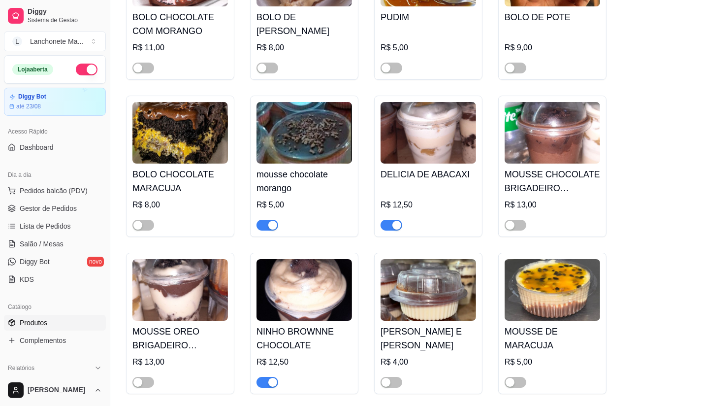
scroll to position [2886, 0]
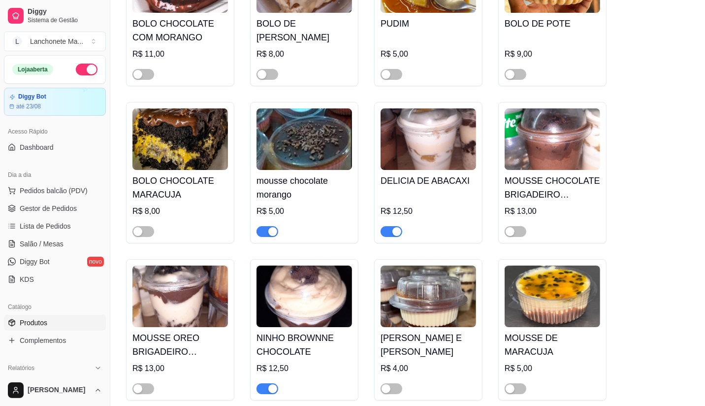
click at [267, 383] on button "button" at bounding box center [267, 388] width 22 height 11
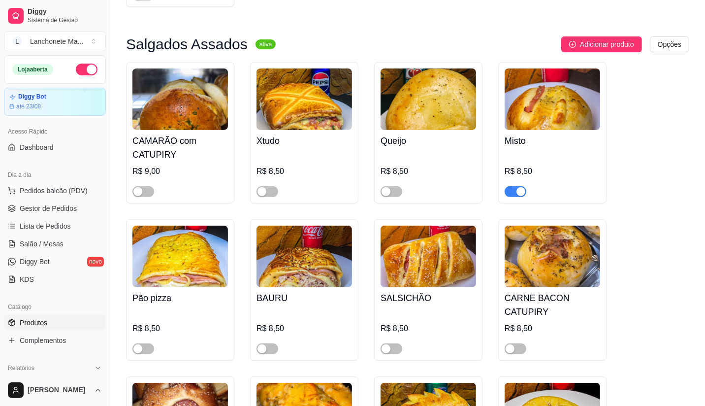
scroll to position [273, 0]
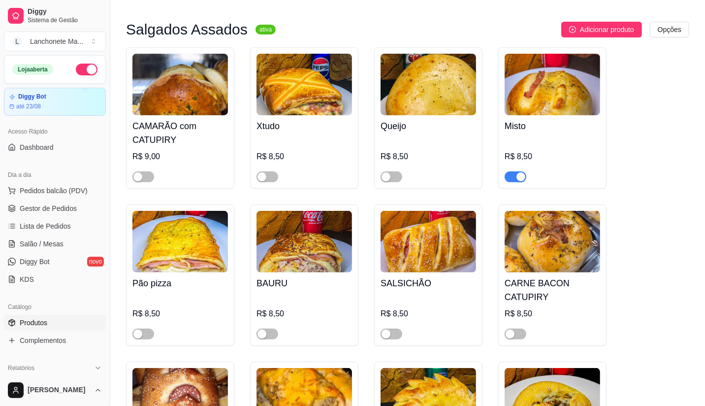
click at [521, 174] on div "button" at bounding box center [520, 176] width 9 height 9
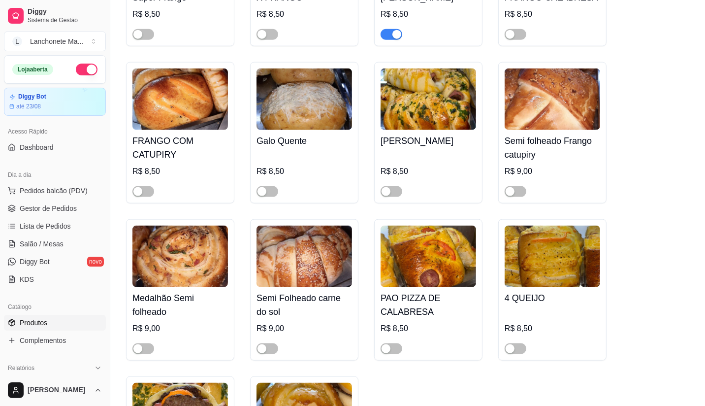
scroll to position [984, 0]
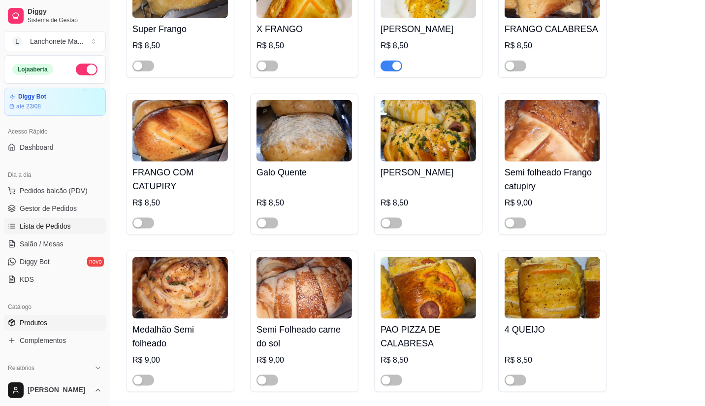
click at [44, 225] on span "Lista de Pedidos" at bounding box center [45, 226] width 51 height 10
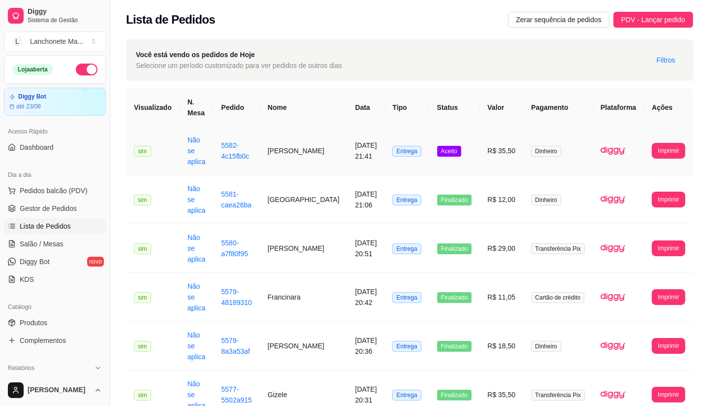
click at [453, 146] on span "Aceito" at bounding box center [449, 151] width 24 height 11
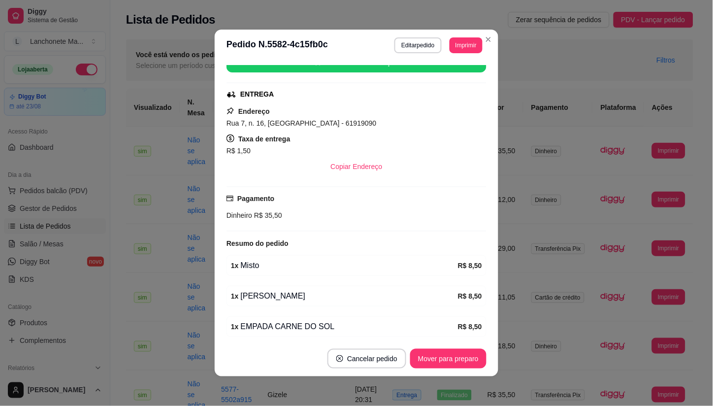
scroll to position [164, 0]
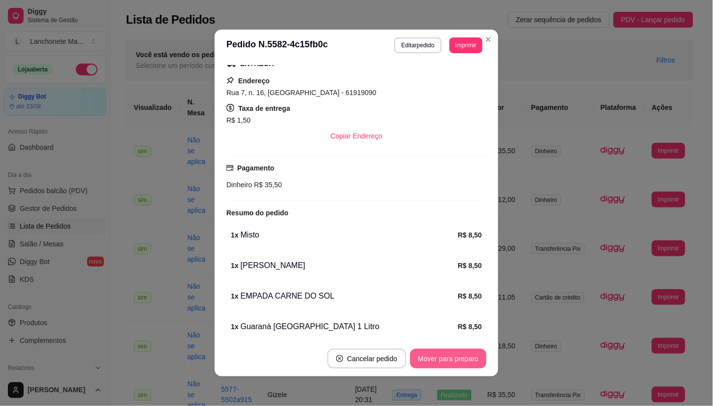
click at [435, 363] on button "Mover para preparo" at bounding box center [448, 358] width 76 height 20
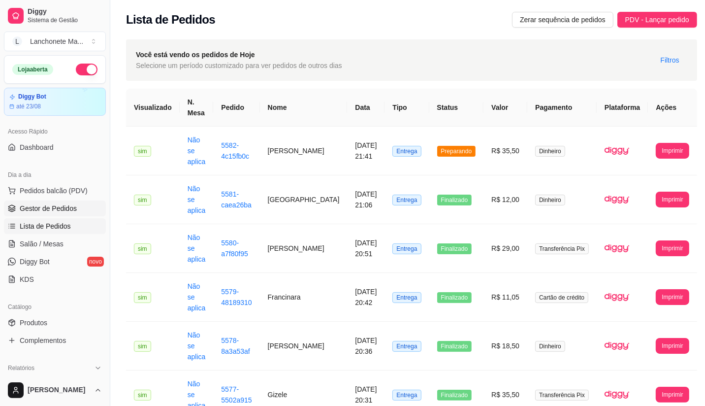
click at [46, 208] on span "Gestor de Pedidos" at bounding box center [48, 208] width 57 height 10
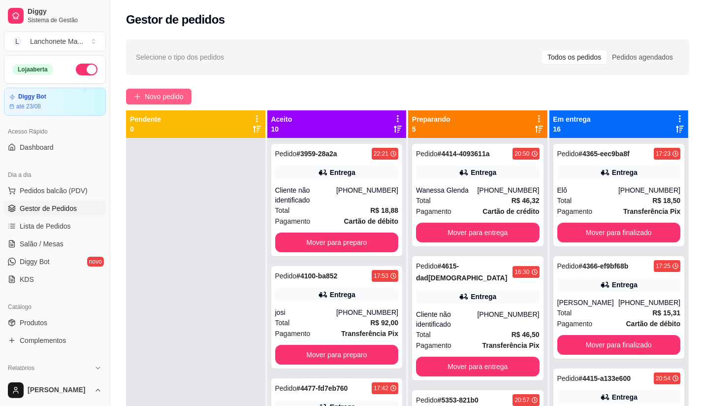
click at [170, 96] on span "Novo pedido" at bounding box center [164, 96] width 39 height 11
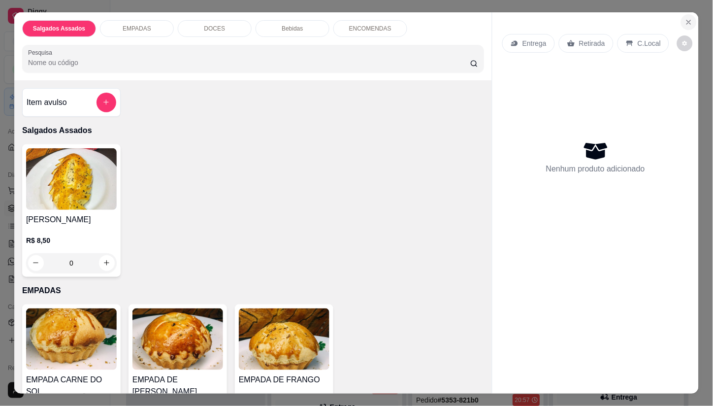
click at [685, 18] on icon "Close" at bounding box center [689, 22] width 8 height 8
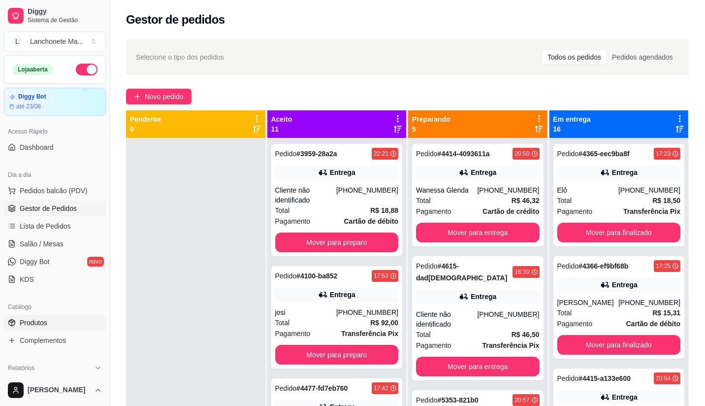
click at [48, 315] on link "Produtos" at bounding box center [55, 322] width 102 height 16
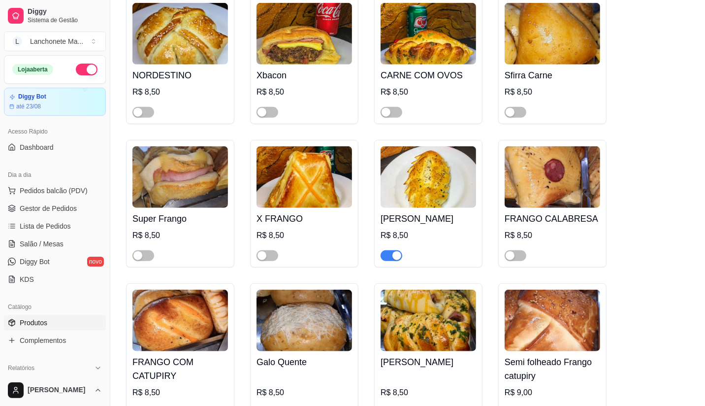
scroll to position [820, 0]
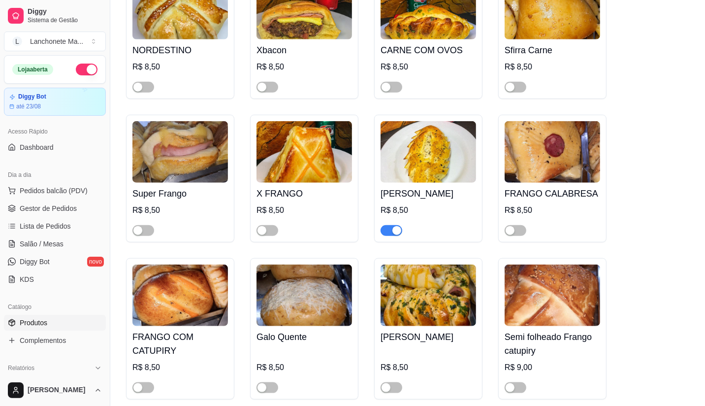
click at [392, 226] on div "button" at bounding box center [396, 230] width 9 height 9
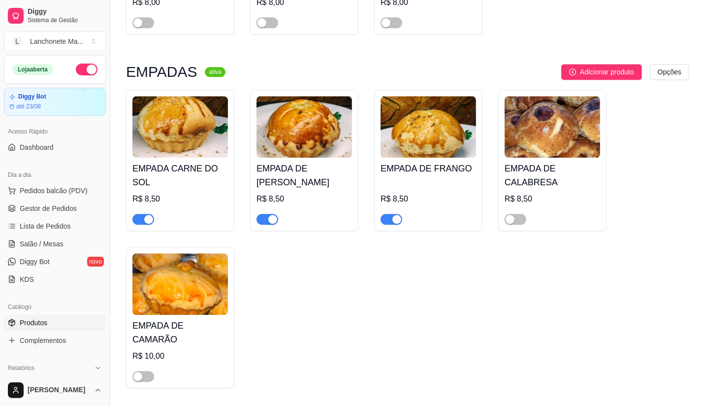
scroll to position [2023, 0]
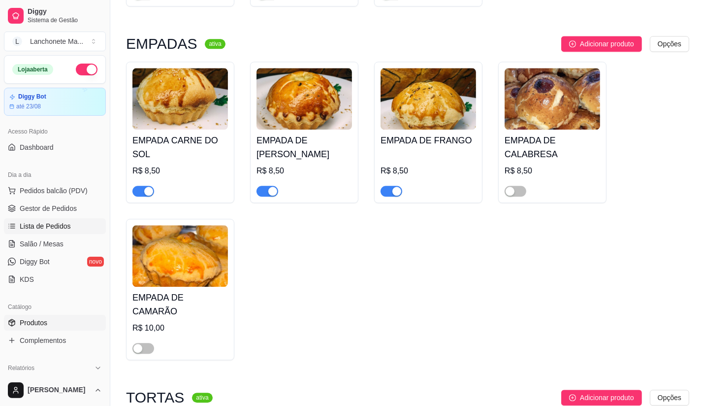
click at [62, 225] on span "Lista de Pedidos" at bounding box center [45, 226] width 51 height 10
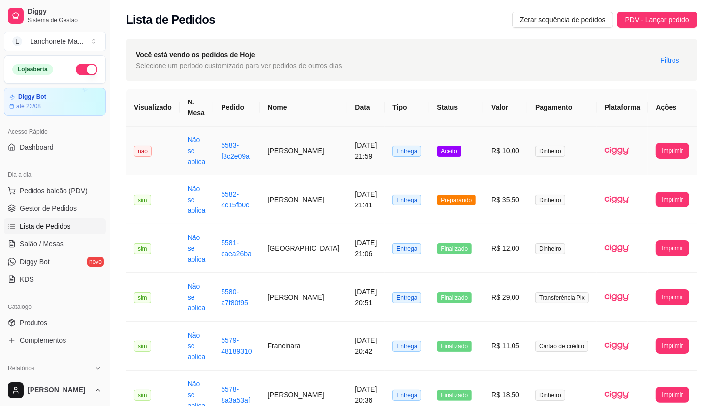
click at [473, 150] on td "Aceito" at bounding box center [456, 150] width 55 height 49
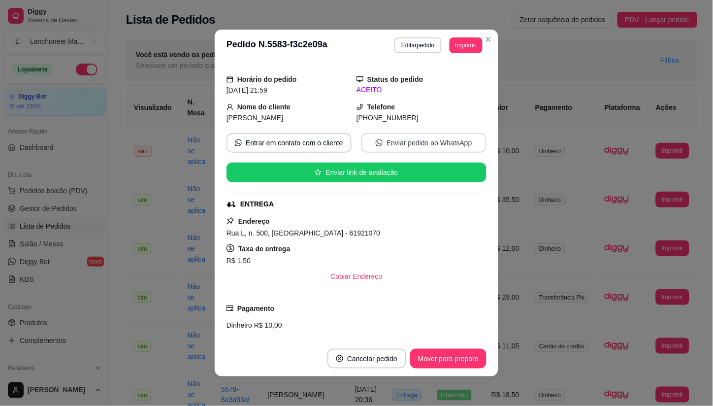
scroll to position [2, 0]
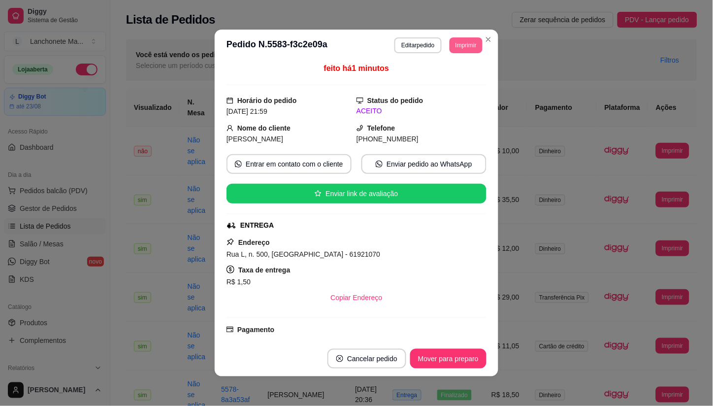
click at [469, 44] on button "Imprimir" at bounding box center [465, 45] width 33 height 16
click at [439, 76] on button "IMPRESSORA" at bounding box center [443, 80] width 71 height 16
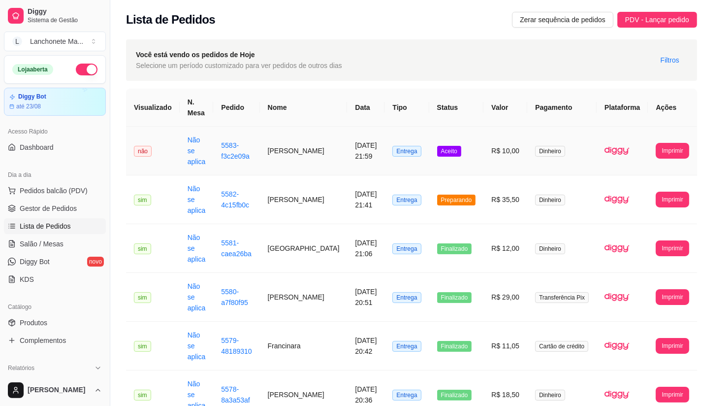
click at [453, 148] on span "Aceito" at bounding box center [449, 151] width 24 height 11
click at [66, 316] on link "Produtos" at bounding box center [55, 322] width 102 height 16
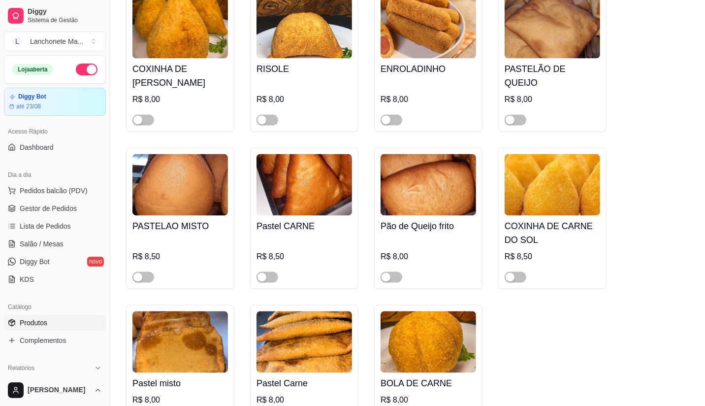
scroll to position [1476, 0]
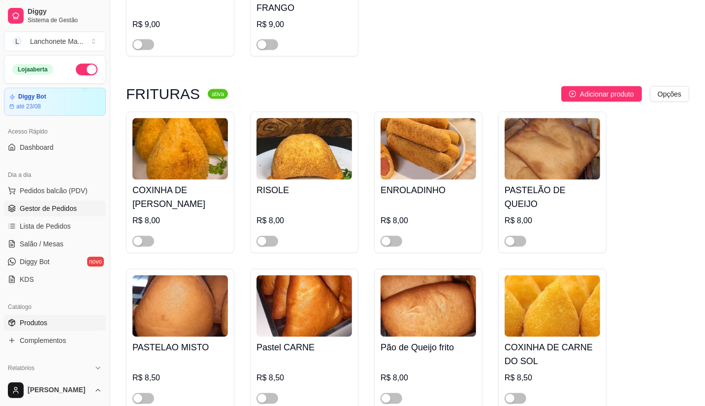
click at [26, 215] on link "Gestor de Pedidos" at bounding box center [55, 208] width 102 height 16
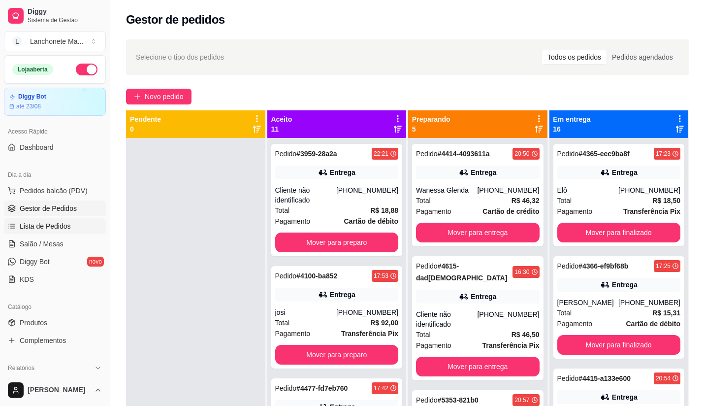
click at [37, 229] on span "Lista de Pedidos" at bounding box center [45, 226] width 51 height 10
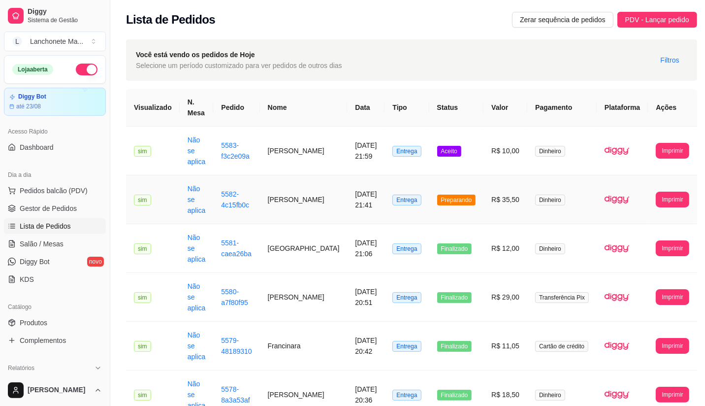
click at [453, 194] on span "Preparando" at bounding box center [456, 199] width 39 height 11
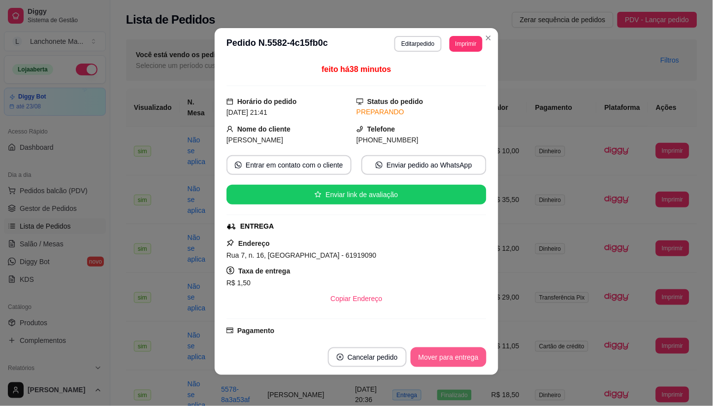
scroll to position [2, 0]
click at [437, 351] on button "Mover para entrega" at bounding box center [448, 356] width 74 height 19
click at [437, 351] on div "Mover para entrega" at bounding box center [448, 356] width 76 height 20
click at [437, 351] on div "Mover para entrega" at bounding box center [442, 356] width 90 height 20
click at [437, 351] on button "Mover para finalizado" at bounding box center [445, 356] width 79 height 19
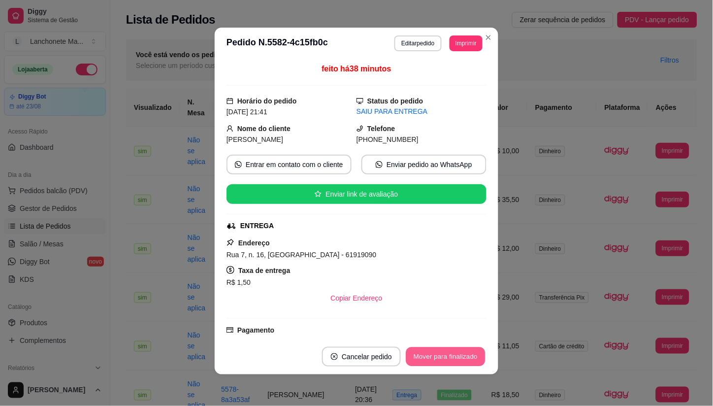
click at [437, 351] on button "Mover para finalizado" at bounding box center [445, 356] width 79 height 19
click at [437, 351] on div "Mover para finalizado" at bounding box center [438, 356] width 95 height 20
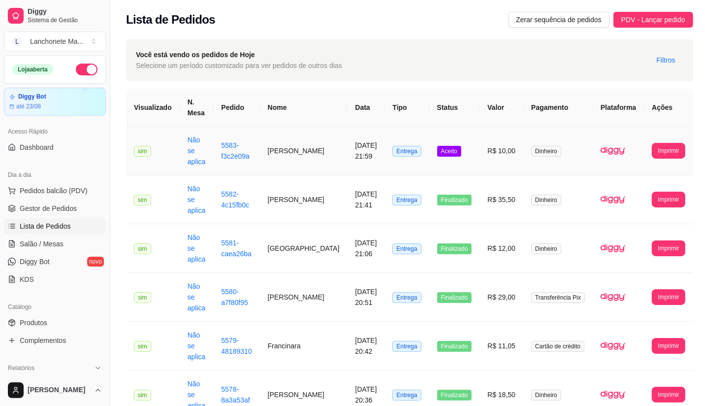
click at [455, 146] on span "Aceito" at bounding box center [449, 151] width 24 height 11
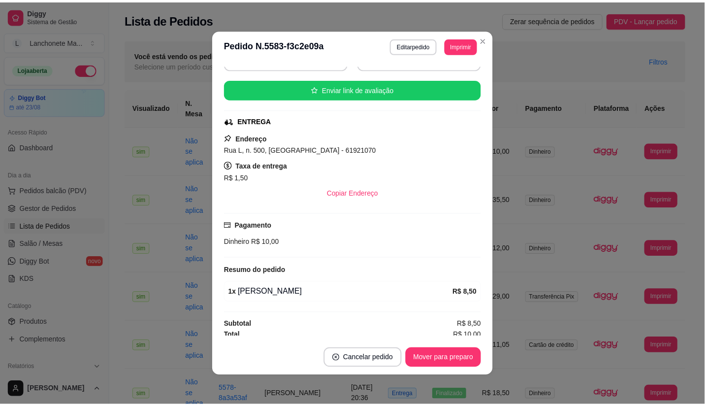
scroll to position [112, 0]
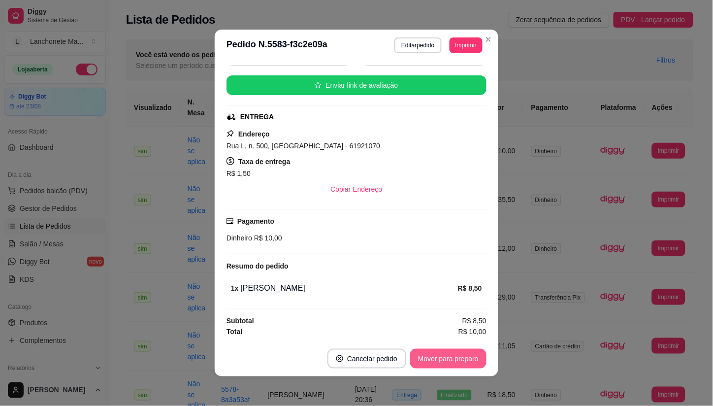
click at [450, 362] on button "Mover para preparo" at bounding box center [448, 358] width 76 height 20
click at [450, 360] on div "Mover para preparo" at bounding box center [441, 358] width 90 height 20
click at [450, 360] on button "Mover para entrega" at bounding box center [448, 358] width 74 height 19
click at [450, 358] on div "Mover para entrega" at bounding box center [448, 358] width 76 height 20
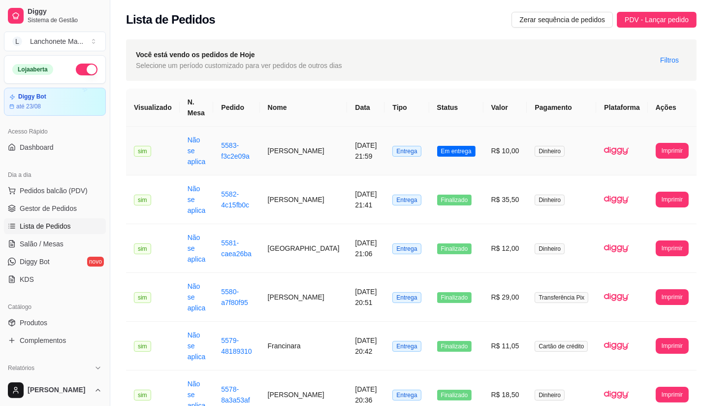
click at [458, 149] on span "Em entrega" at bounding box center [456, 151] width 38 height 11
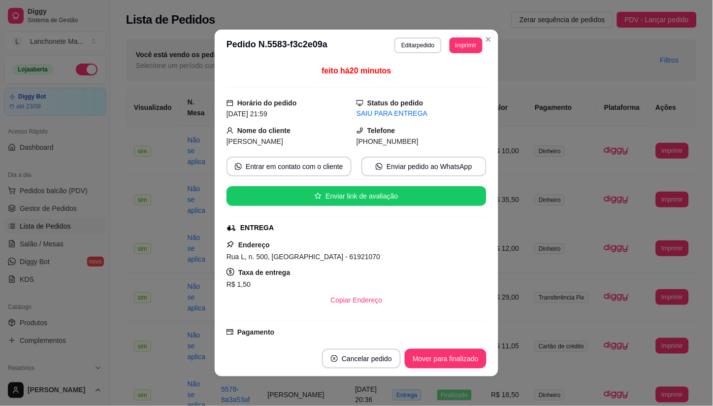
click at [430, 355] on button "Mover para finalizado" at bounding box center [446, 358] width 82 height 20
click at [430, 355] on div "Mover para finalizado" at bounding box center [438, 358] width 95 height 20
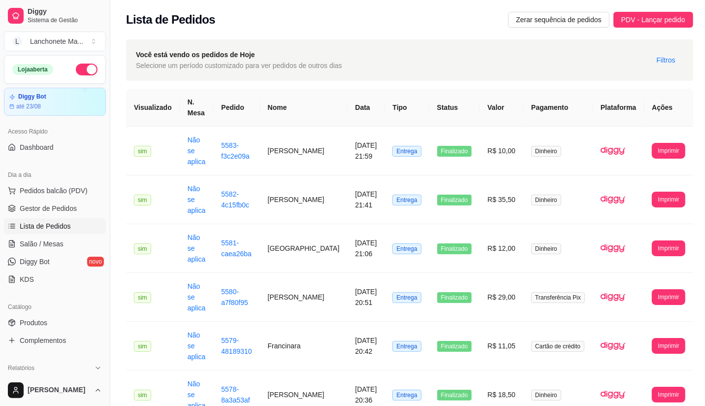
drag, startPoint x: 483, startPoint y: 37, endPoint x: 381, endPoint y: 57, distance: 103.9
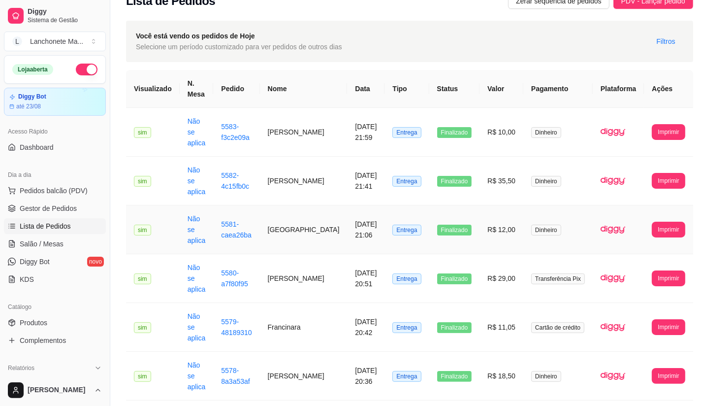
scroll to position [0, 0]
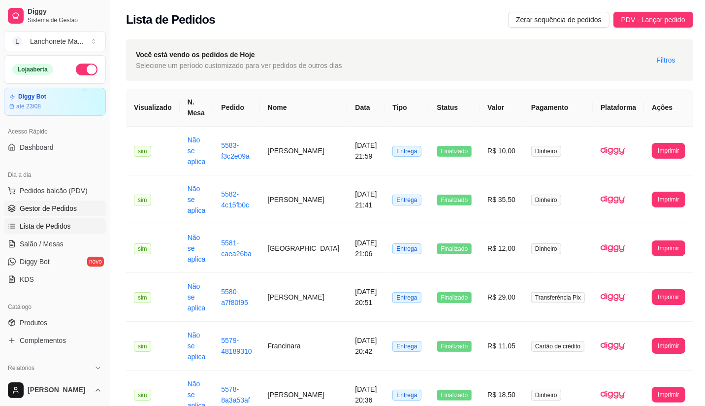
click at [28, 207] on span "Gestor de Pedidos" at bounding box center [48, 208] width 57 height 10
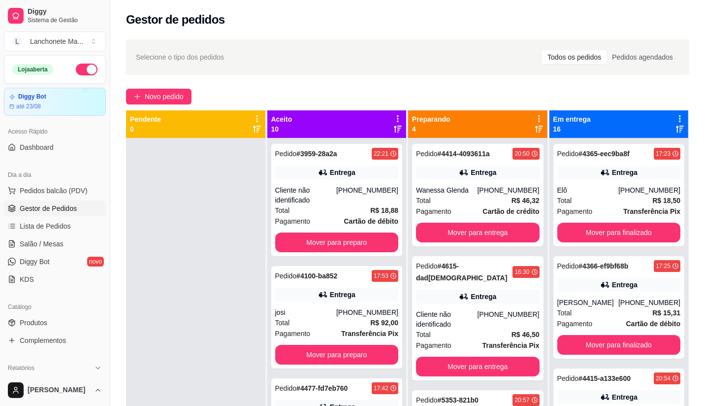
click at [63, 200] on link "Gestor de Pedidos" at bounding box center [55, 208] width 102 height 16
drag, startPoint x: 49, startPoint y: 314, endPoint x: 51, endPoint y: 320, distance: 7.0
click at [49, 315] on div "Catálogo Produtos Complementos" at bounding box center [55, 323] width 110 height 57
click at [51, 321] on link "Produtos" at bounding box center [55, 322] width 102 height 16
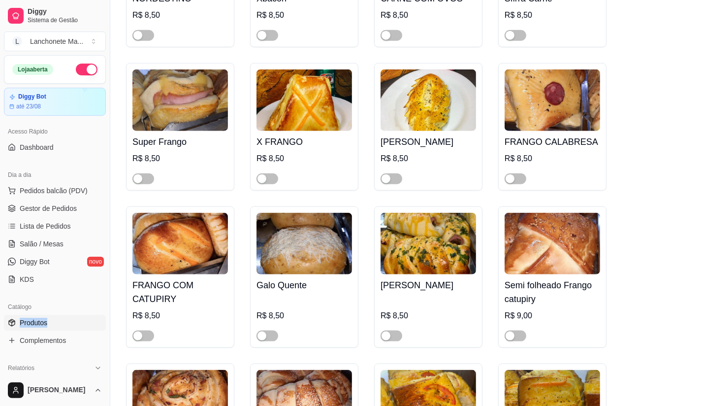
scroll to position [875, 0]
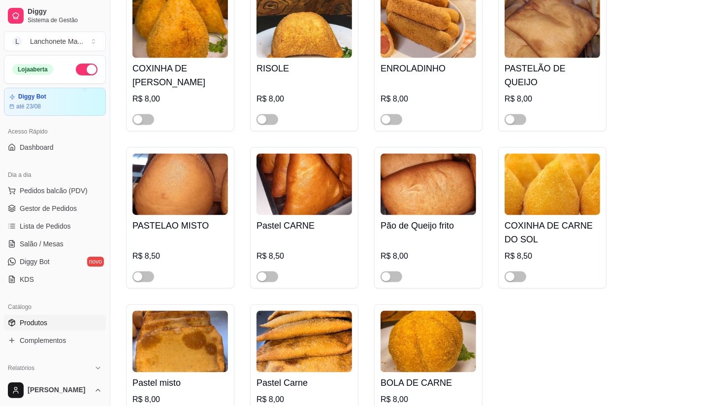
scroll to position [0, 0]
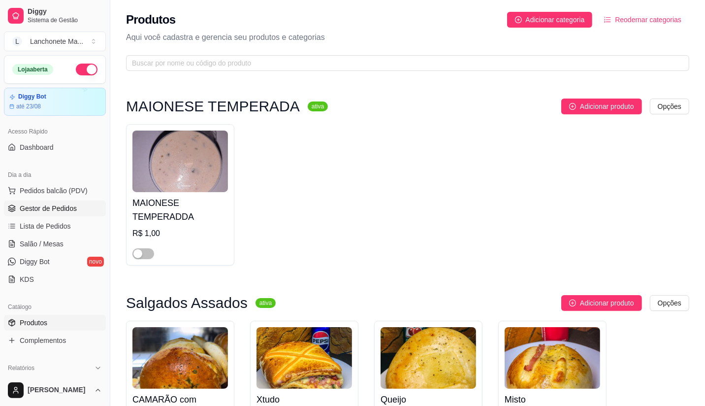
click at [35, 209] on span "Gestor de Pedidos" at bounding box center [48, 208] width 57 height 10
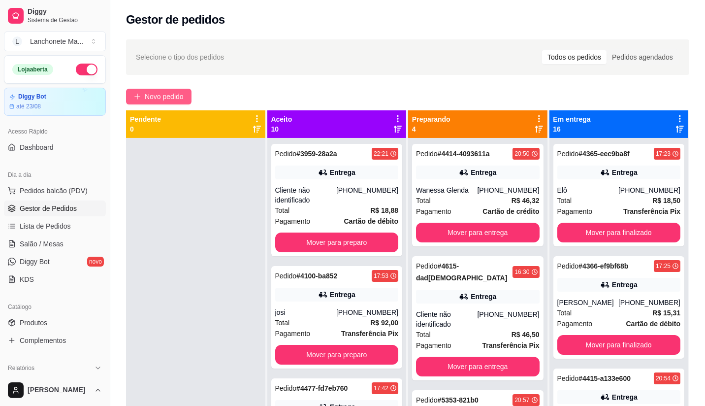
click at [159, 104] on button "Novo pedido" at bounding box center [158, 97] width 65 height 16
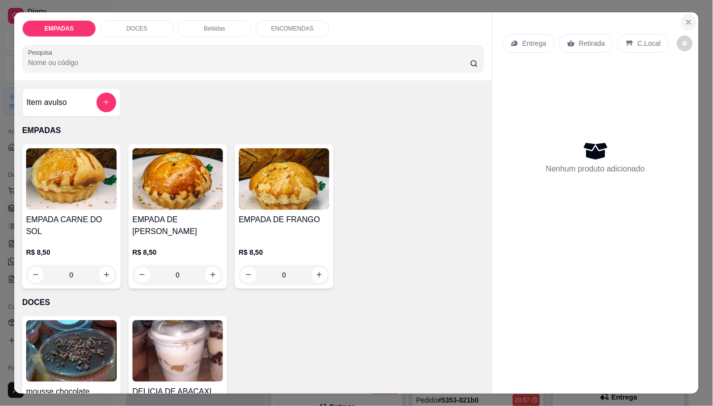
click at [687, 20] on icon "Close" at bounding box center [689, 22] width 4 height 4
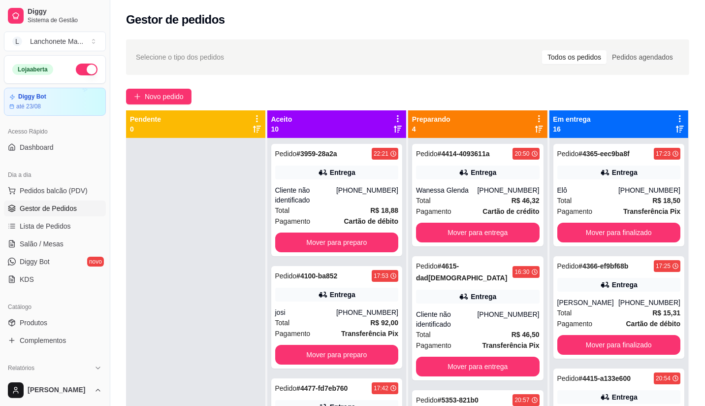
click at [80, 68] on button "button" at bounding box center [87, 69] width 22 height 12
